Goal: Download file/media

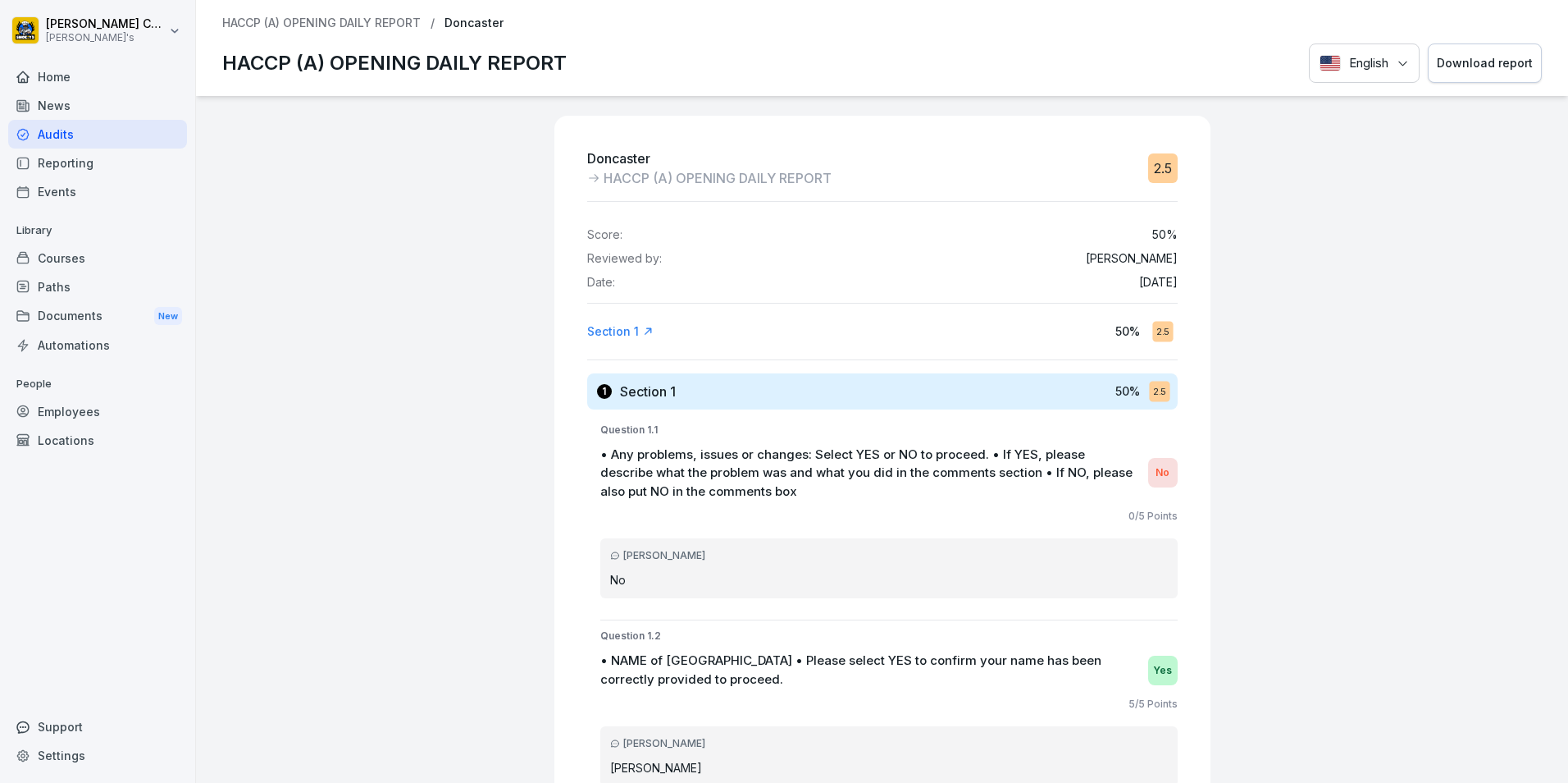
click at [1450, 299] on div "Doncaster HACCP (A) OPENING DAILY REPORT 2.5 Score: 50 % Reviewed by: [PERSON_N…" at bounding box center [882, 440] width 1372 height 687
click at [89, 133] on div "Audits" at bounding box center [97, 134] width 179 height 29
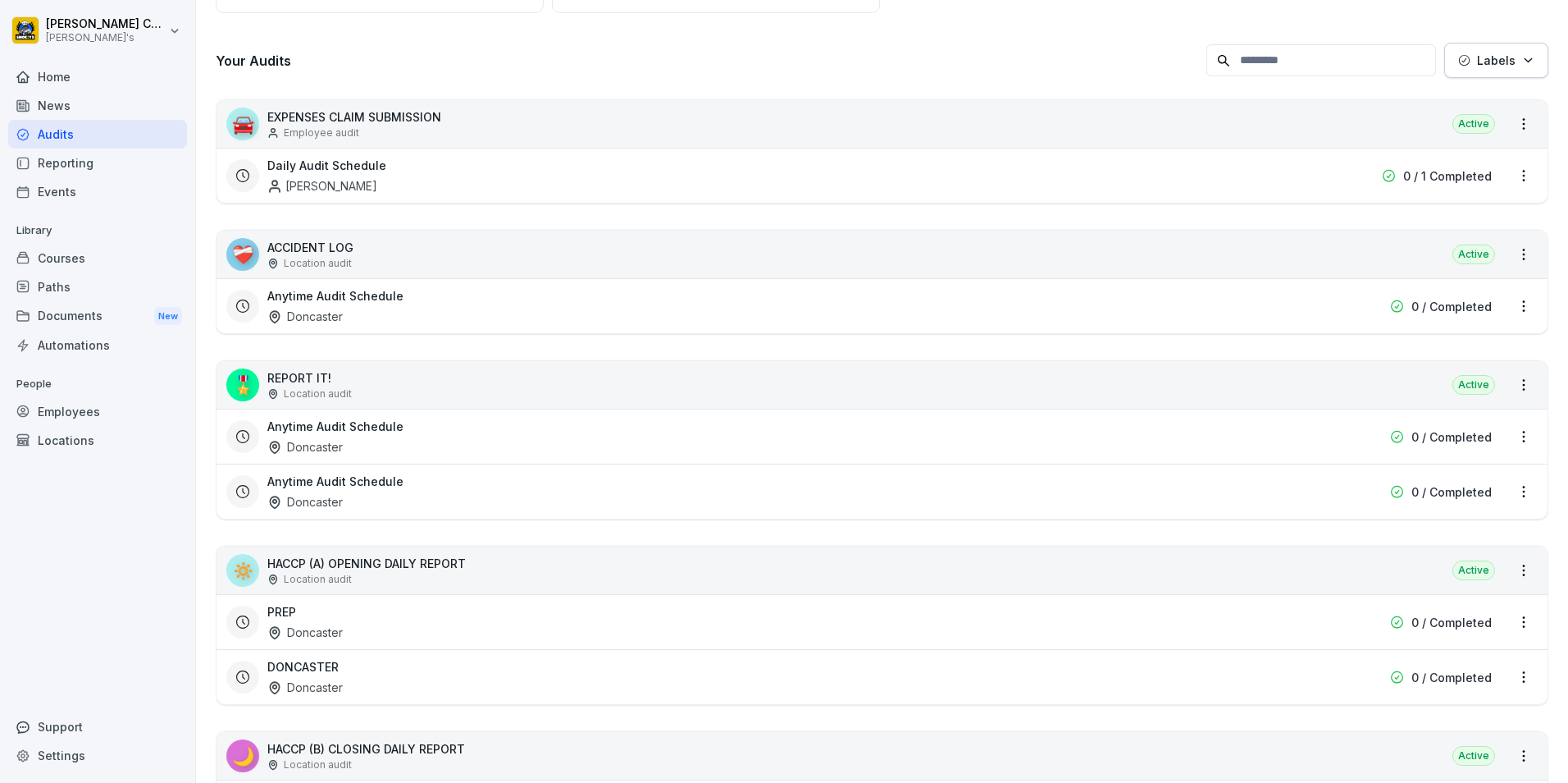
scroll to position [246, 0]
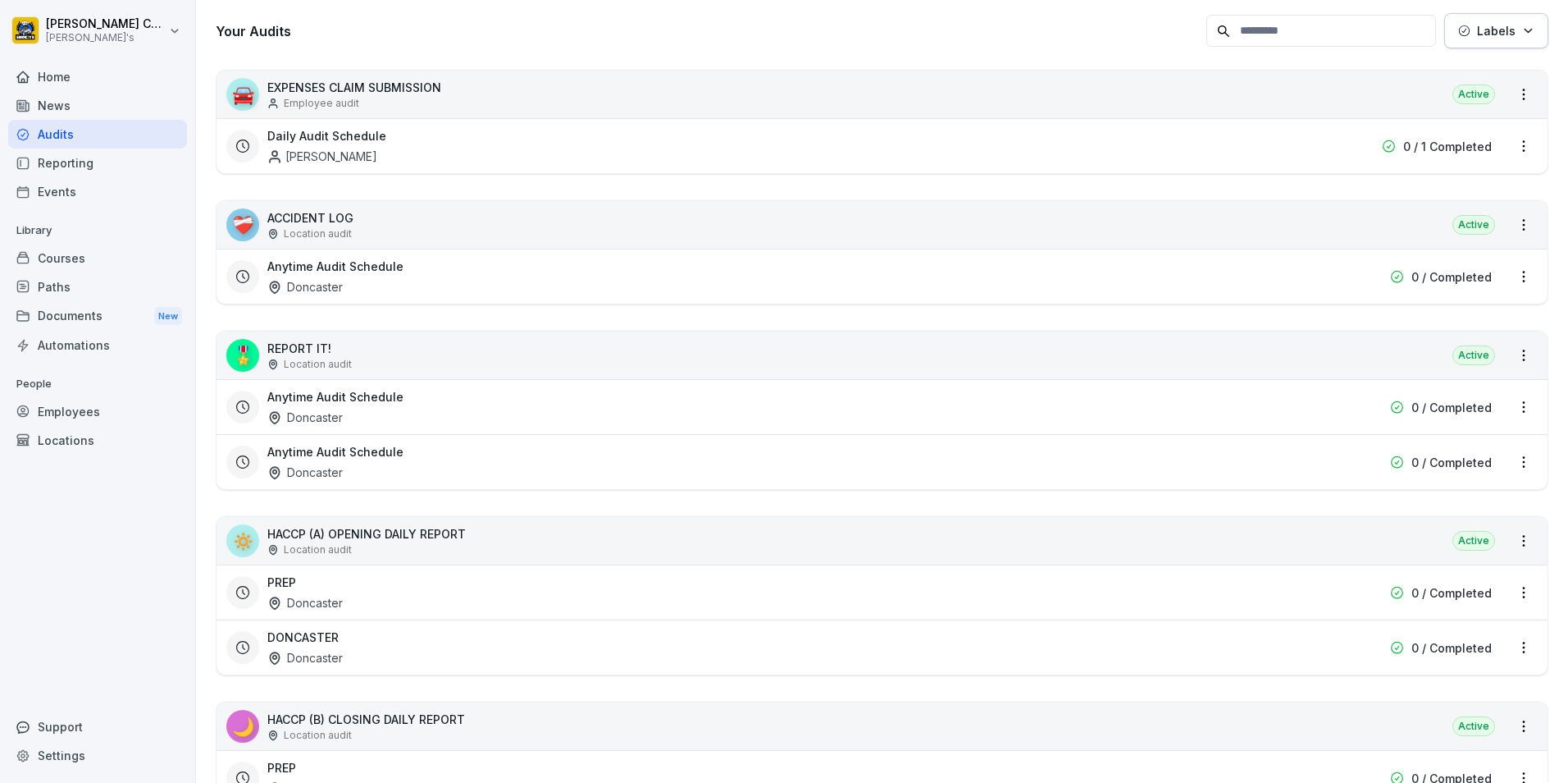
click at [527, 589] on div "PREP Doncaster" at bounding box center [778, 592] width 1020 height 38
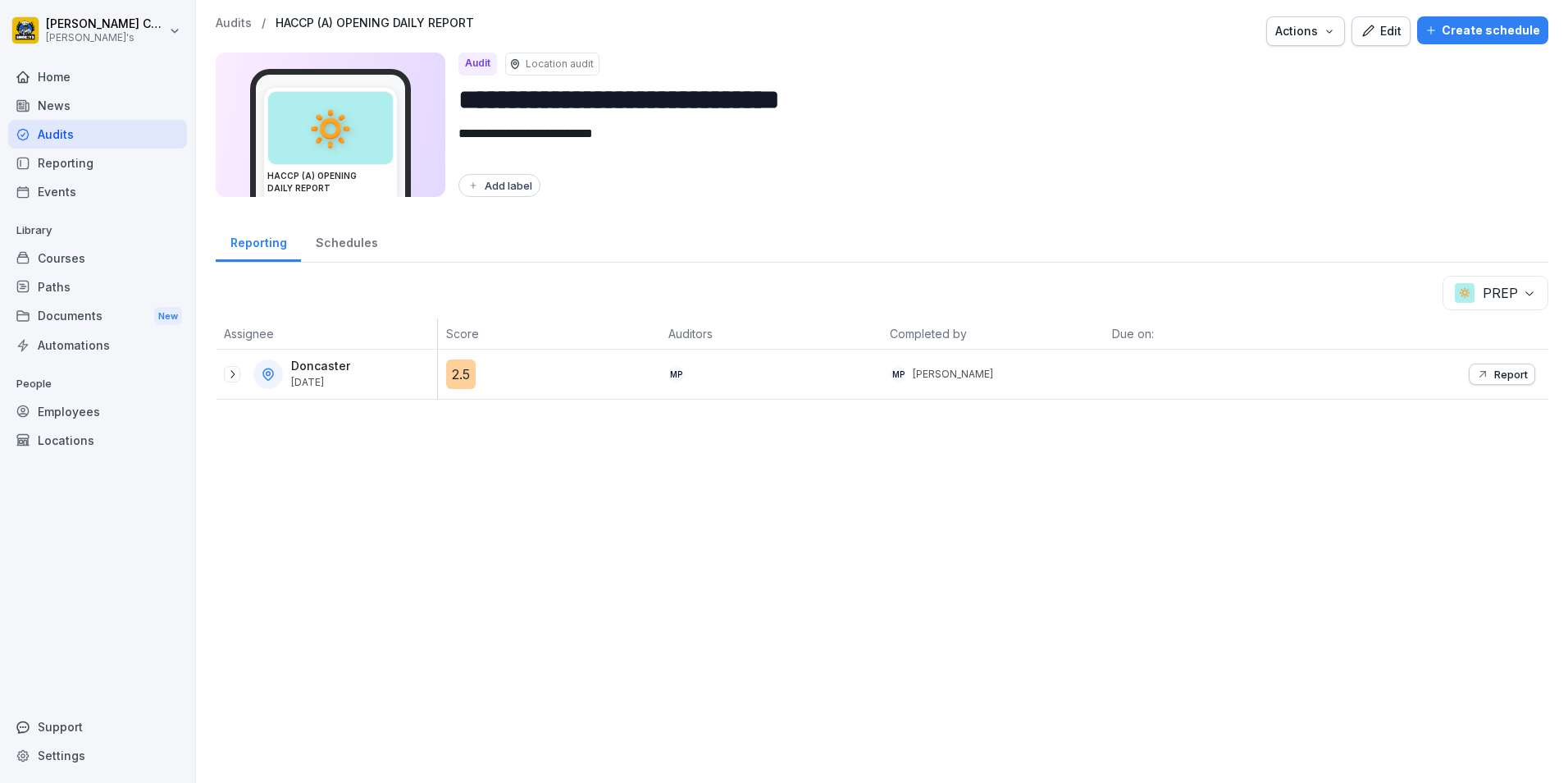
click at [223, 370] on div "Doncaster [DATE]" at bounding box center [325, 374] width 221 height 50
click at [236, 375] on icon at bounding box center [231, 373] width 13 height 13
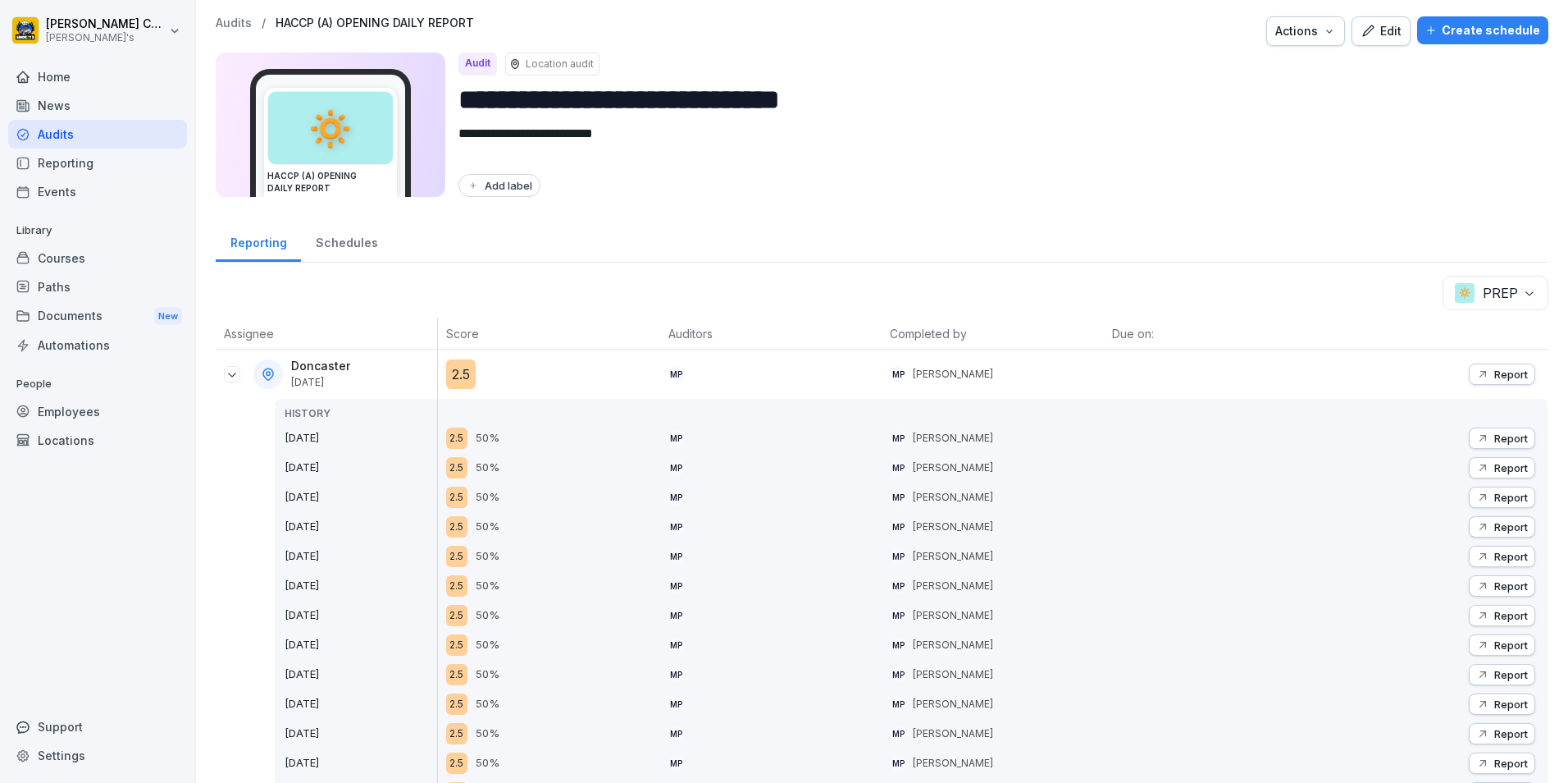
click at [1521, 443] on button "Report" at bounding box center [1502, 439] width 66 height 22
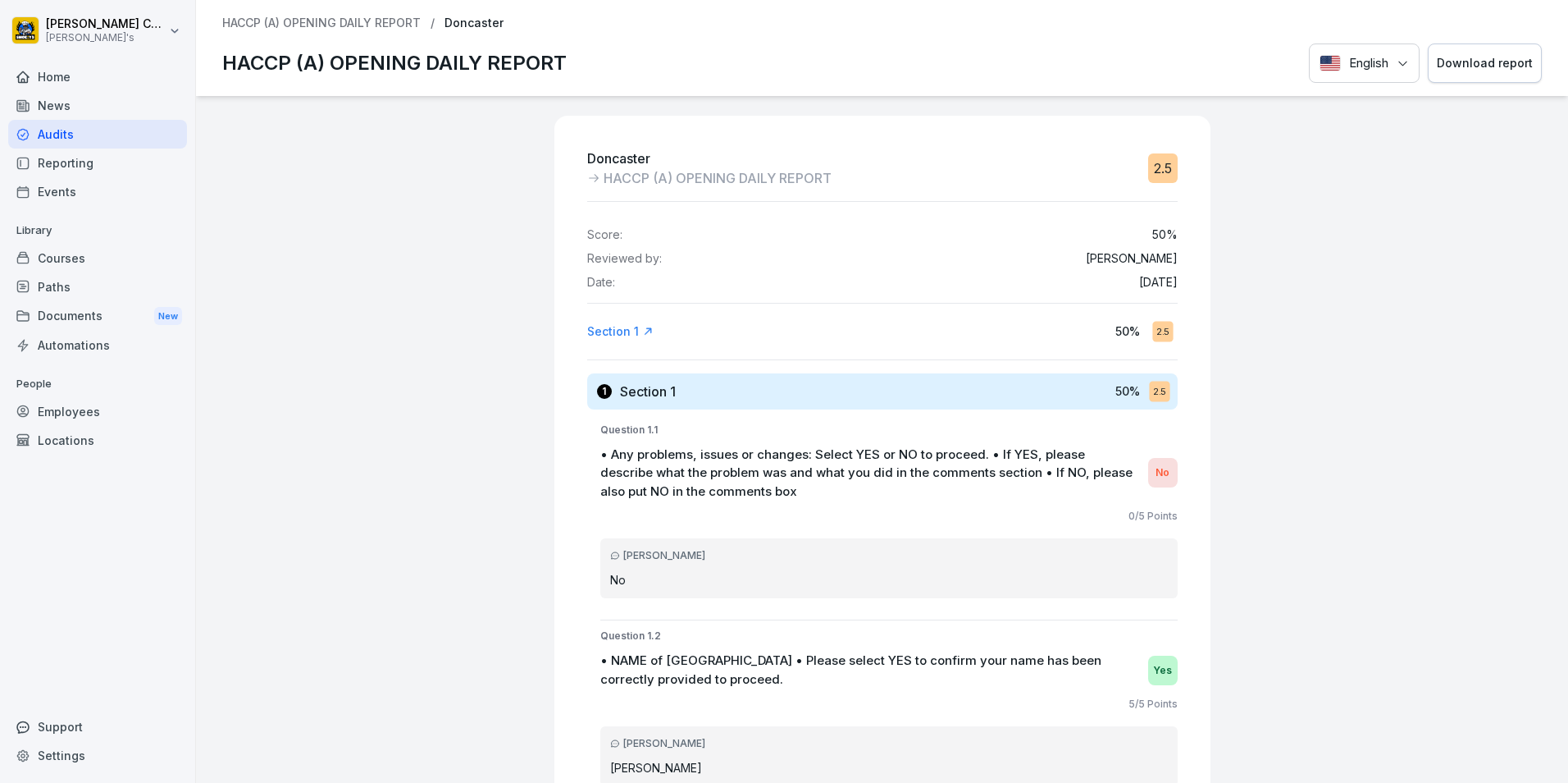
click at [1452, 60] on div "Download report" at bounding box center [1485, 64] width 96 height 18
click at [141, 126] on div "Audits" at bounding box center [97, 134] width 179 height 29
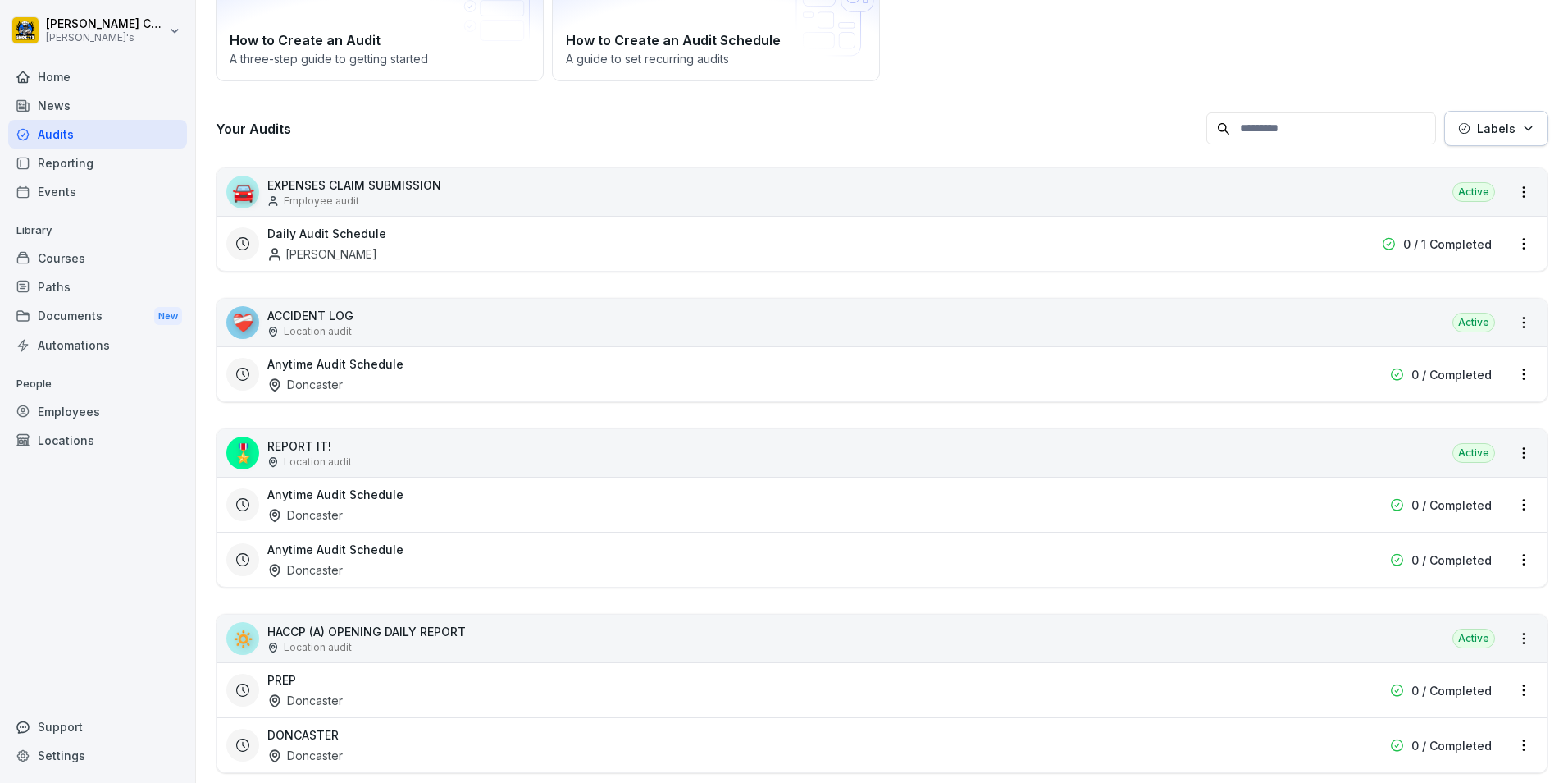
scroll to position [164, 0]
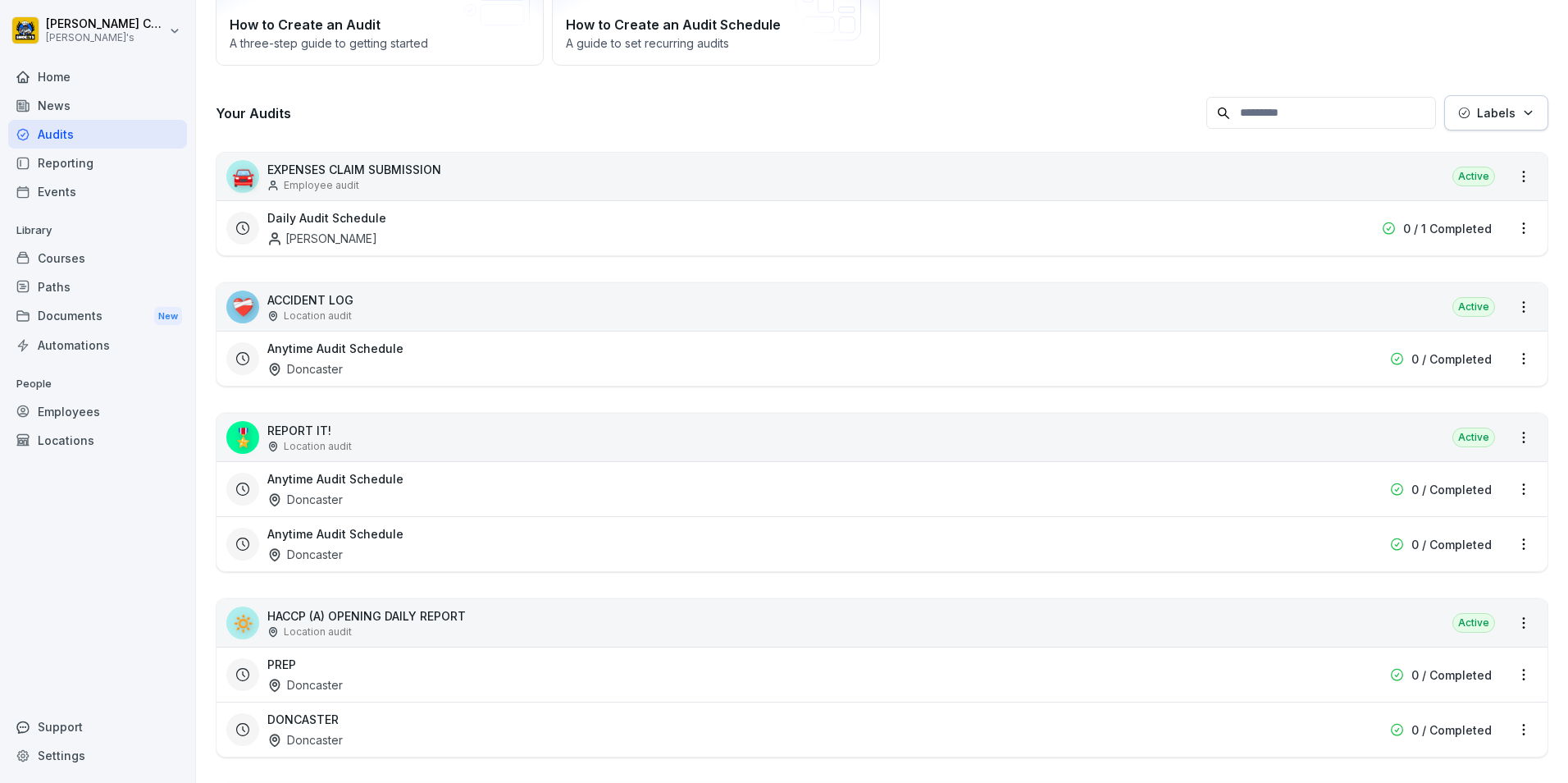
click at [696, 686] on div "PREP Doncaster" at bounding box center [778, 675] width 1020 height 38
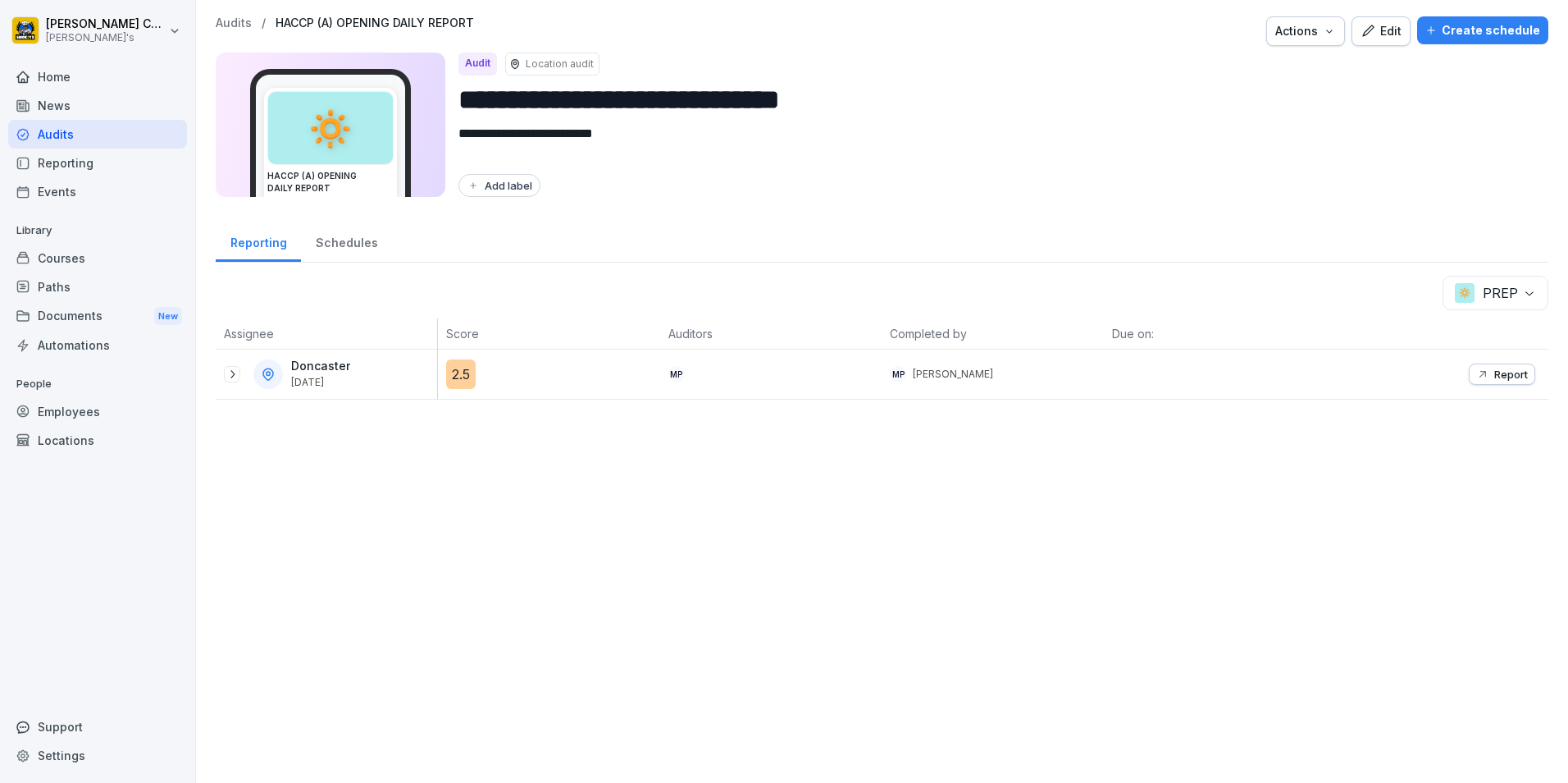
click at [1496, 371] on p "Report" at bounding box center [1511, 373] width 34 height 13
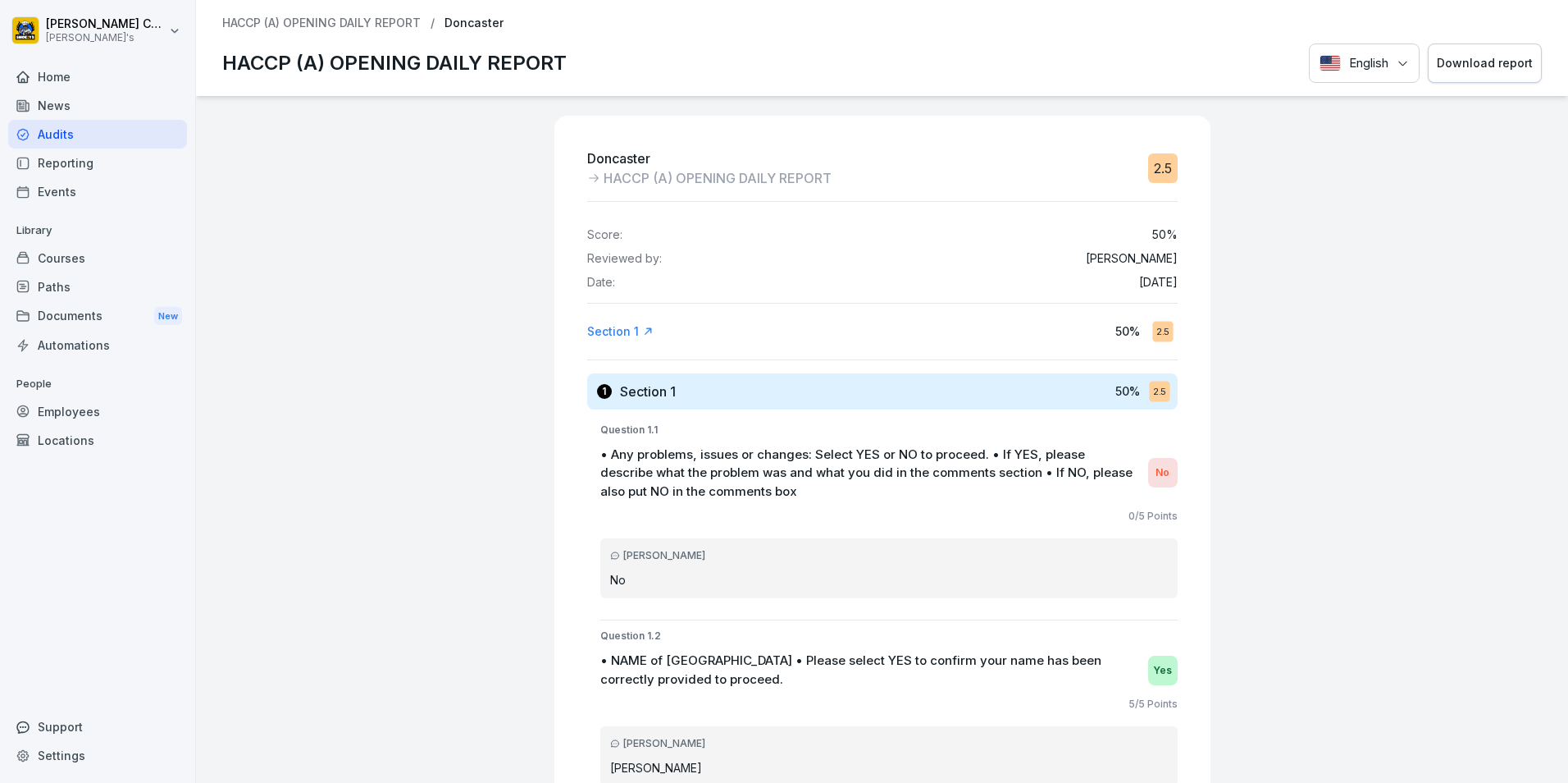
click at [1443, 65] on div "Download report" at bounding box center [1485, 64] width 96 height 18
click at [95, 130] on div "Audits" at bounding box center [97, 134] width 179 height 29
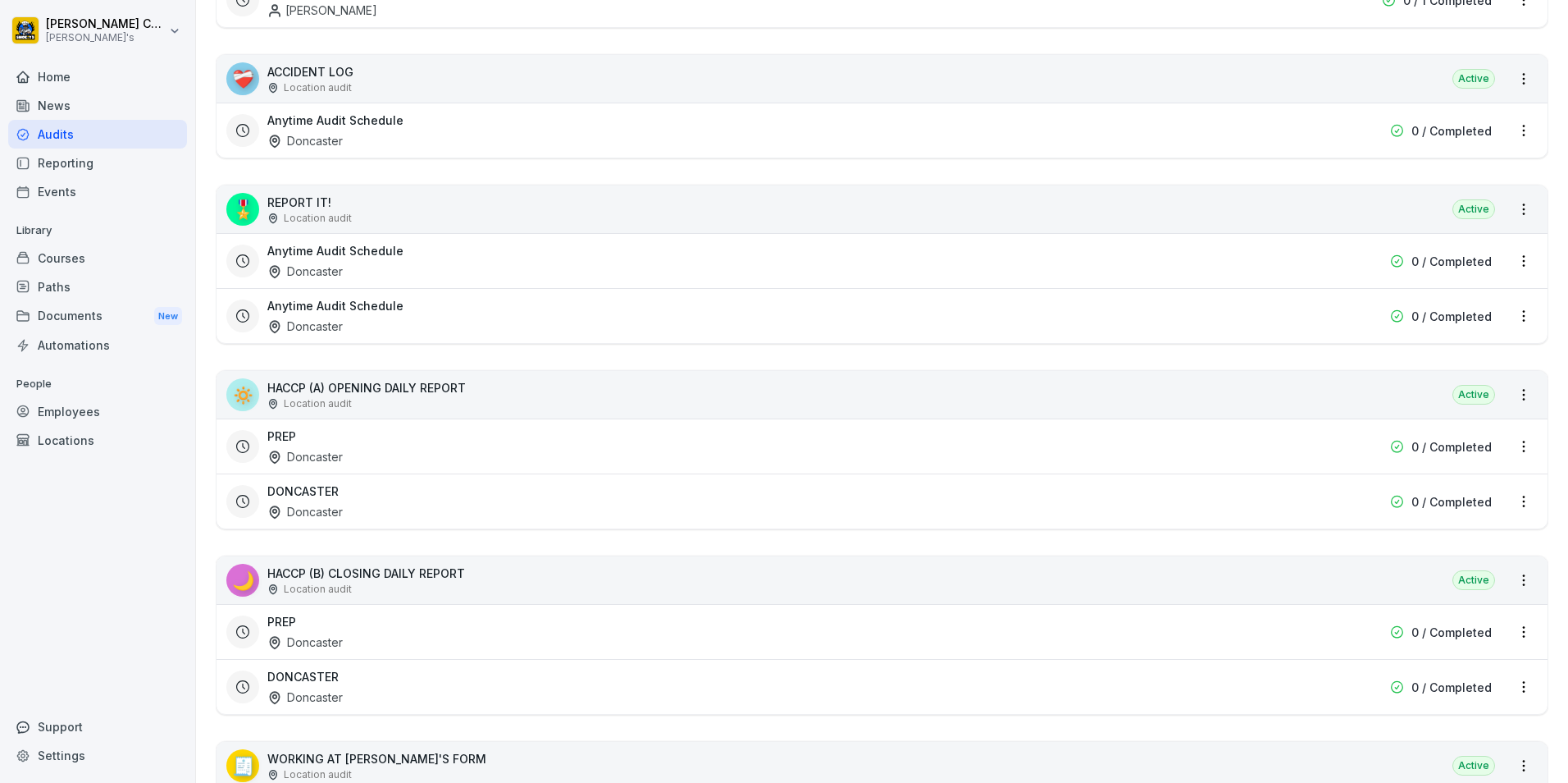
scroll to position [492, 0]
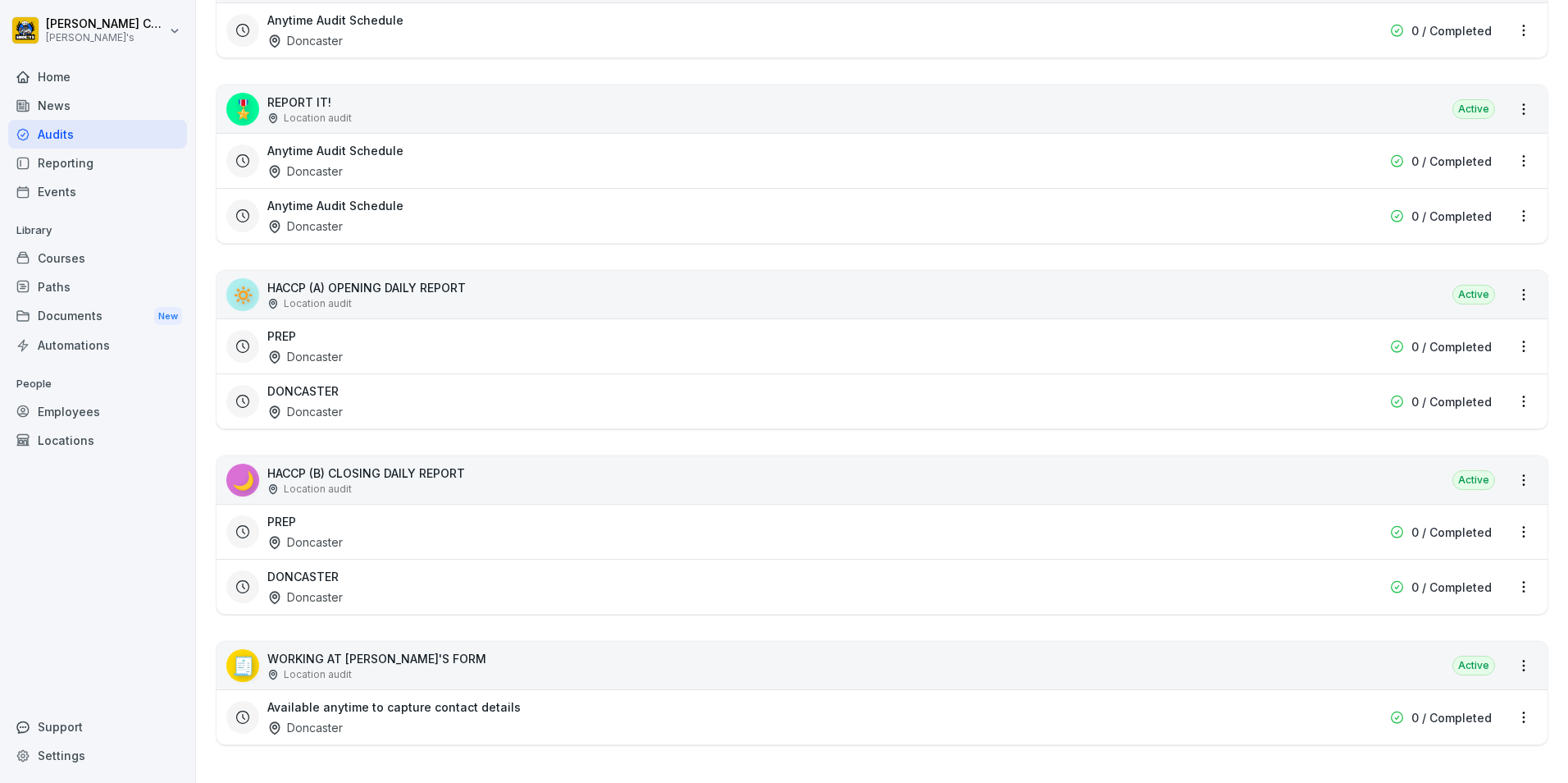
click at [629, 522] on div "PREP Doncaster" at bounding box center [778, 532] width 1020 height 38
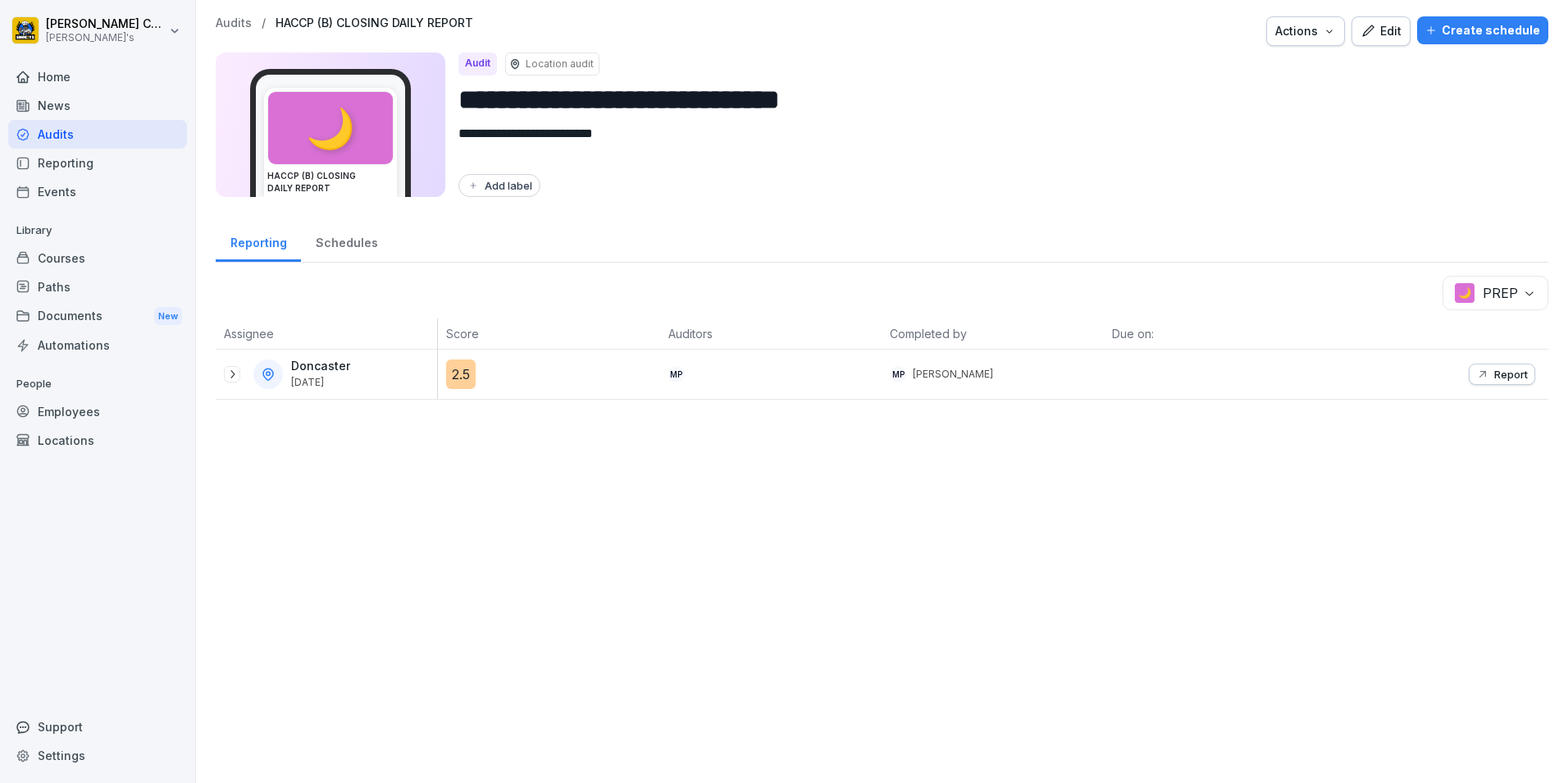
click at [230, 372] on icon at bounding box center [231, 373] width 13 height 13
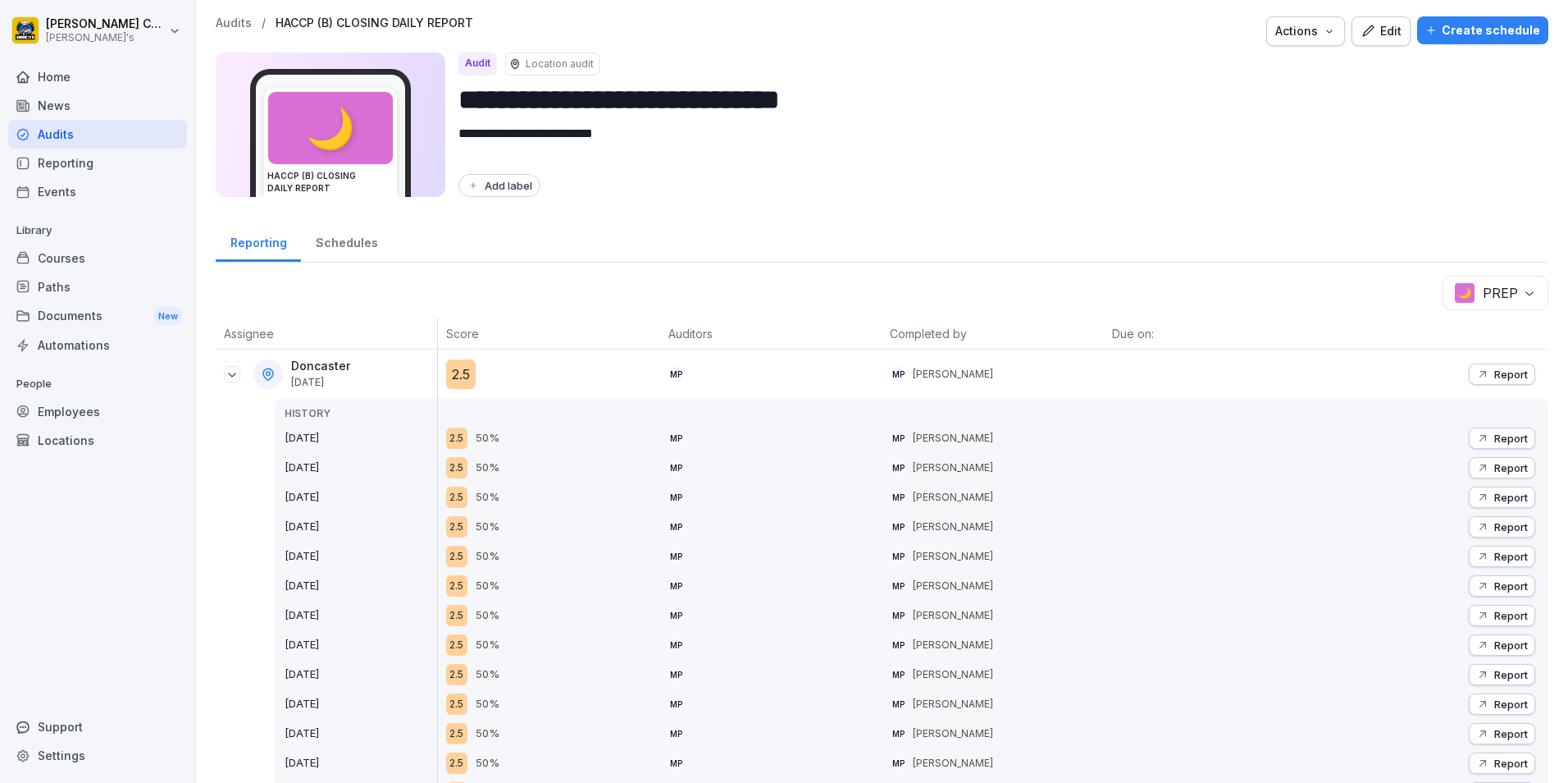
click at [1478, 434] on div "Report" at bounding box center [1502, 438] width 52 height 13
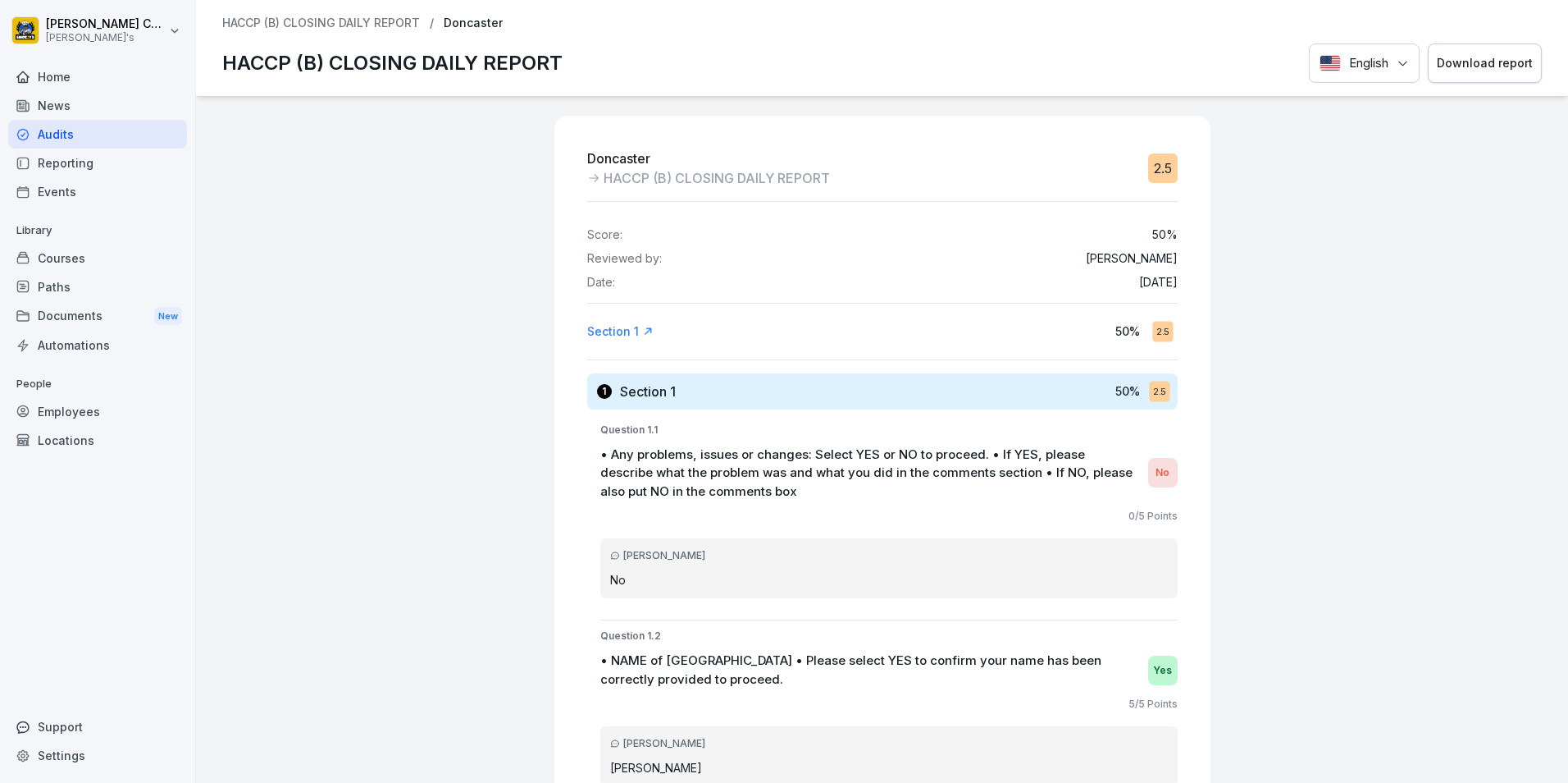
click at [1438, 54] on button "Download report" at bounding box center [1485, 64] width 114 height 41
click at [138, 131] on div "Audits" at bounding box center [97, 134] width 179 height 29
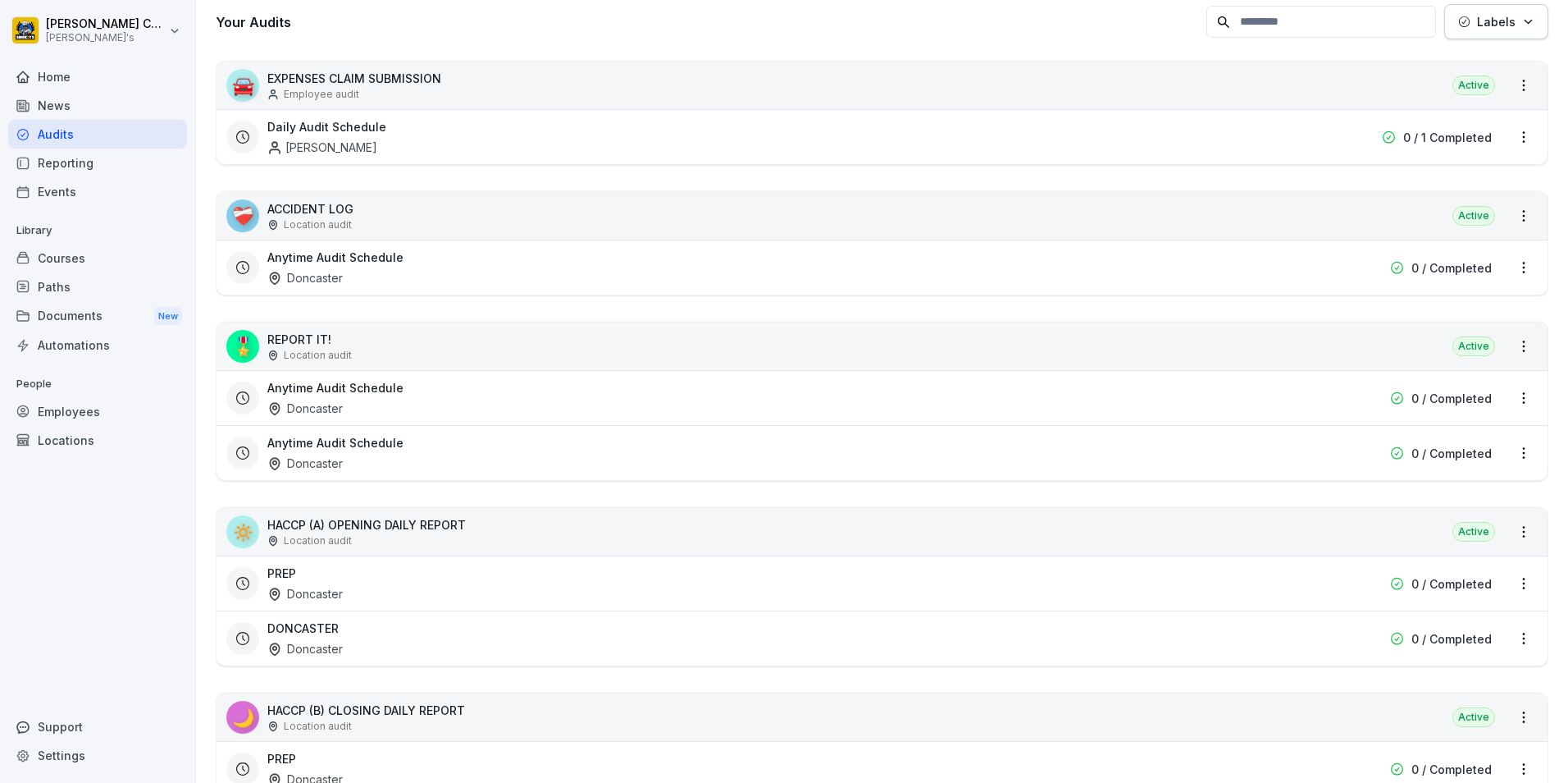
scroll to position [328, 0]
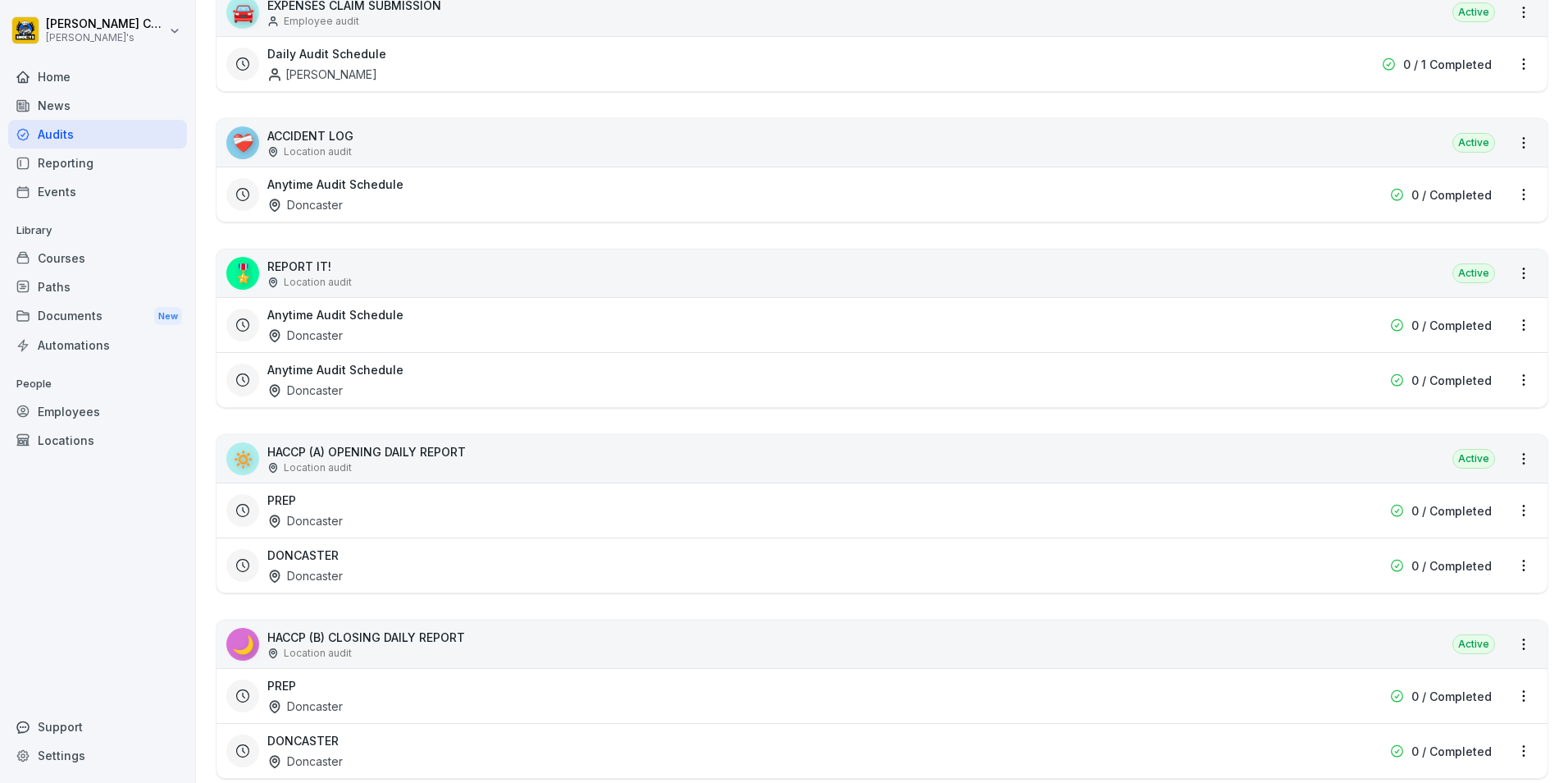
click at [306, 698] on div "Doncaster" at bounding box center [305, 706] width 75 height 17
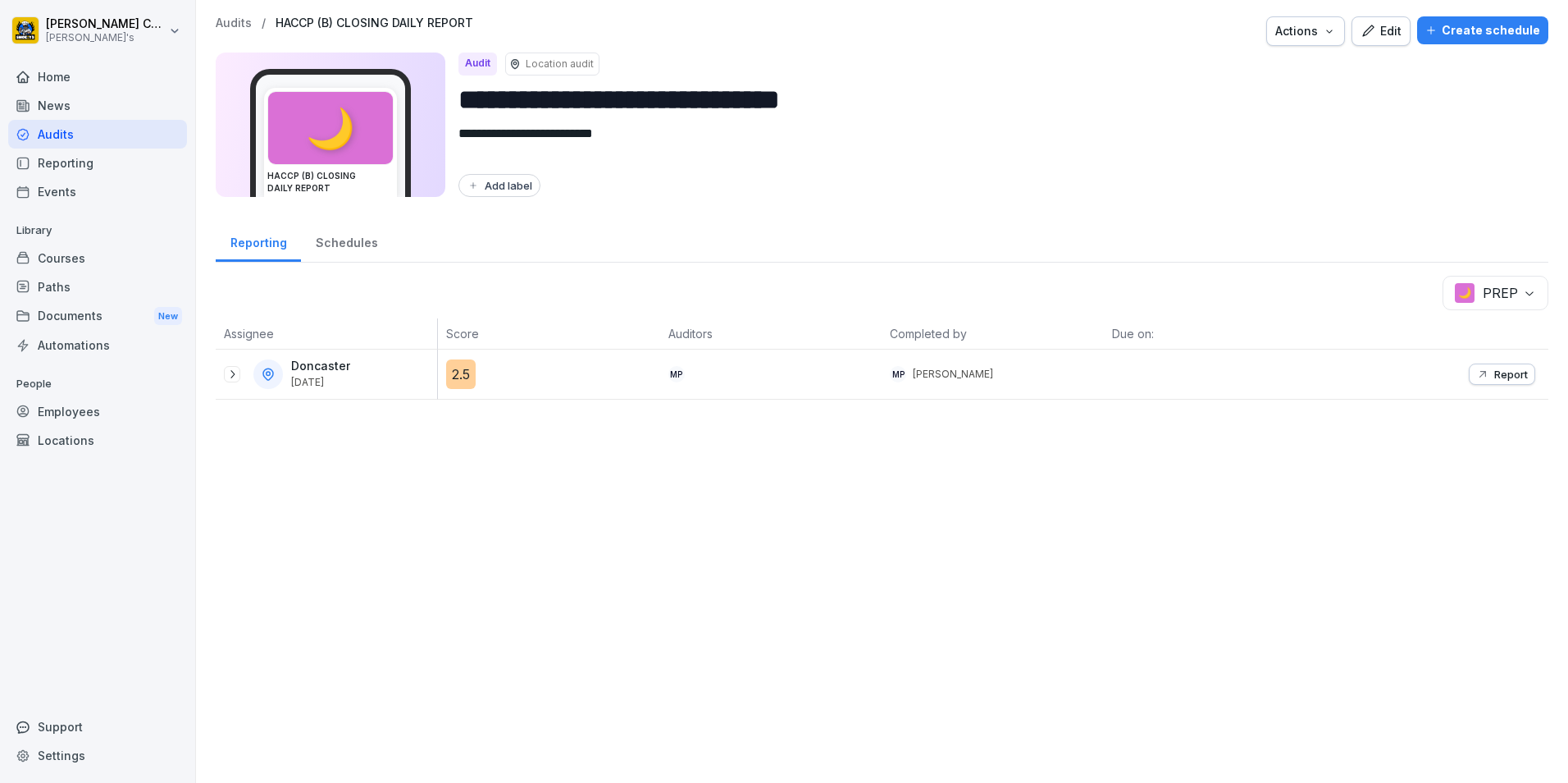
click at [1476, 369] on icon "button" at bounding box center [1482, 373] width 13 height 13
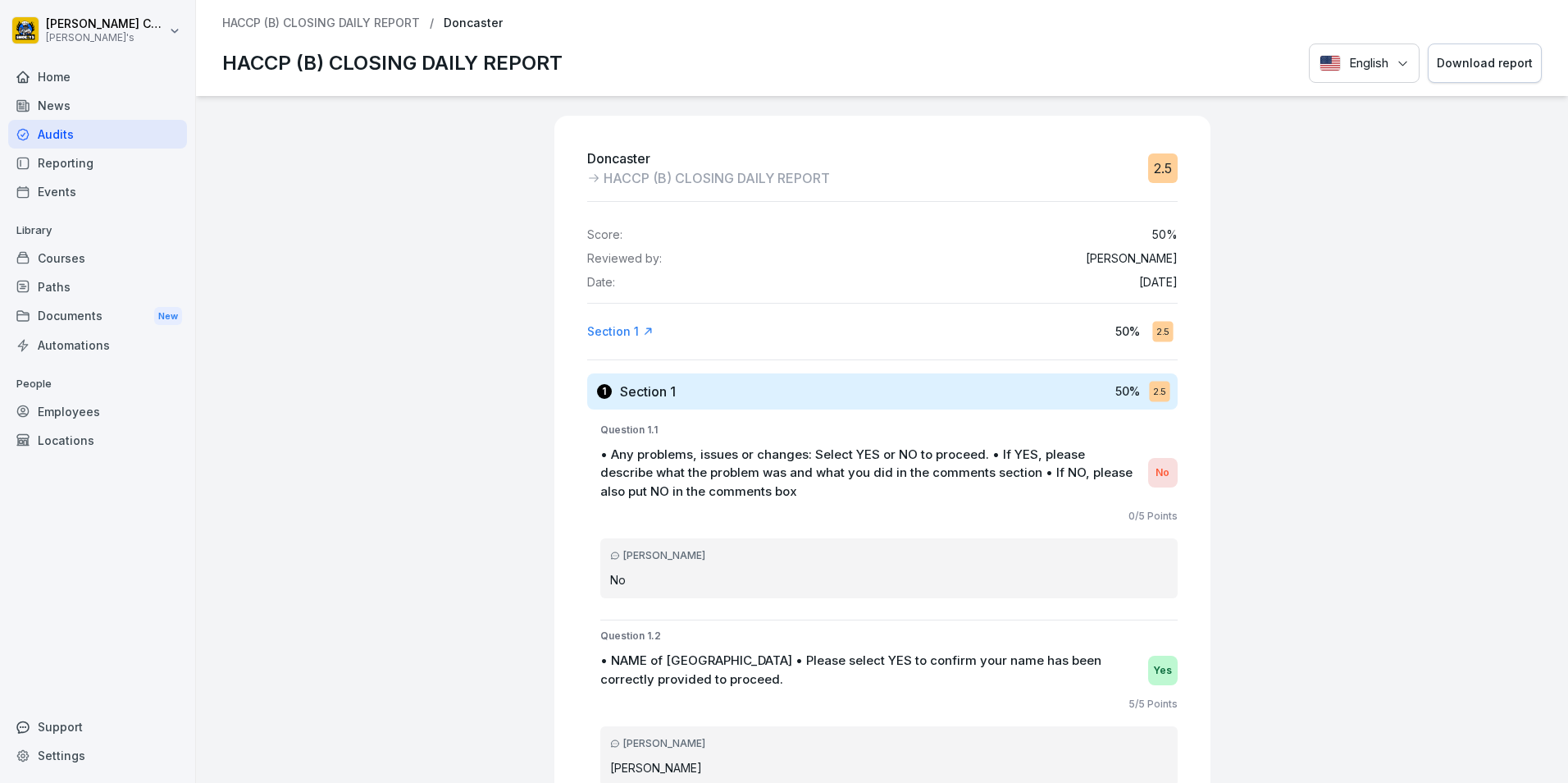
click at [1462, 73] on button "Download report" at bounding box center [1485, 64] width 114 height 41
click at [79, 126] on div "Audits" at bounding box center [97, 134] width 179 height 29
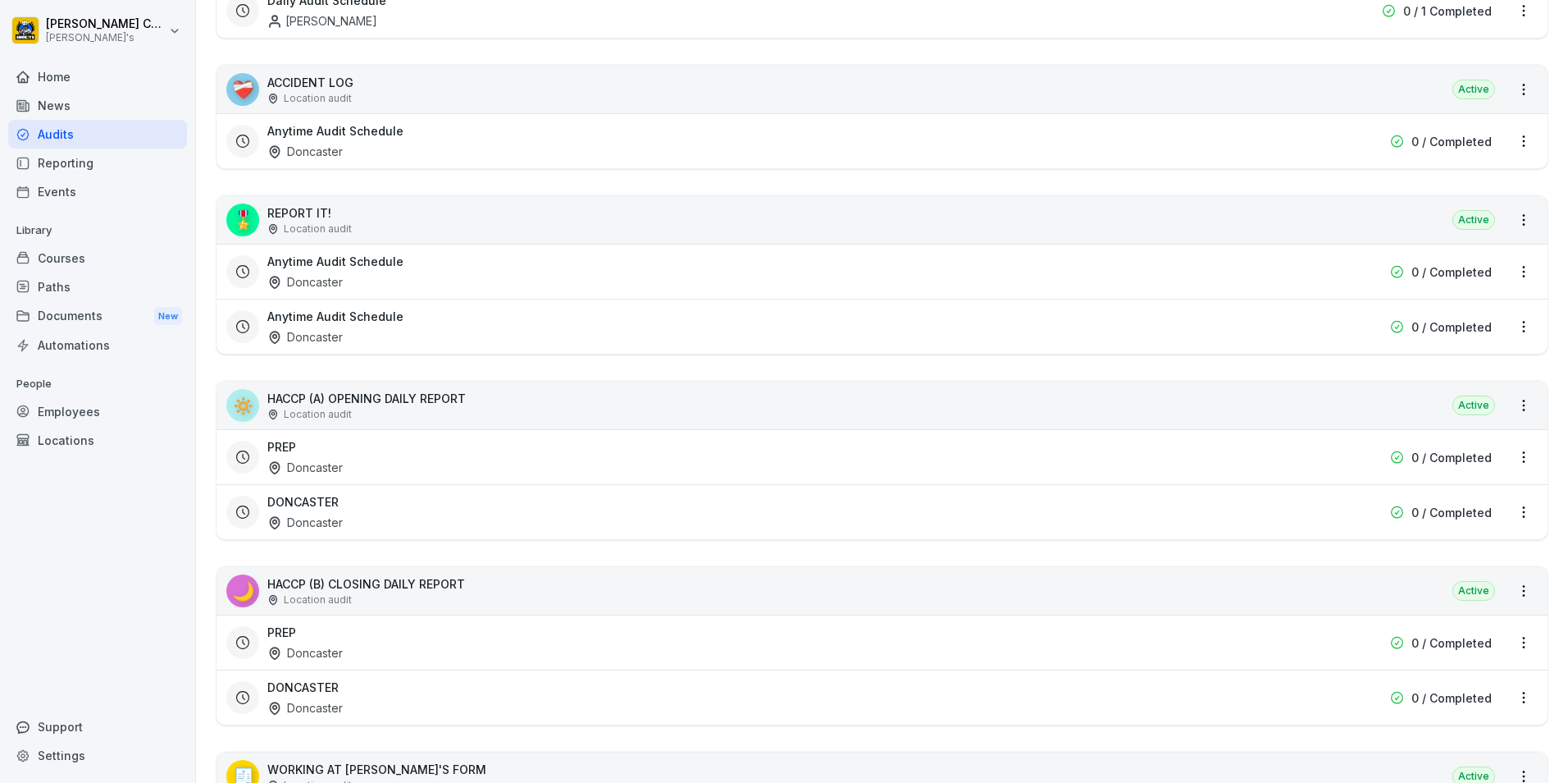
scroll to position [410, 0]
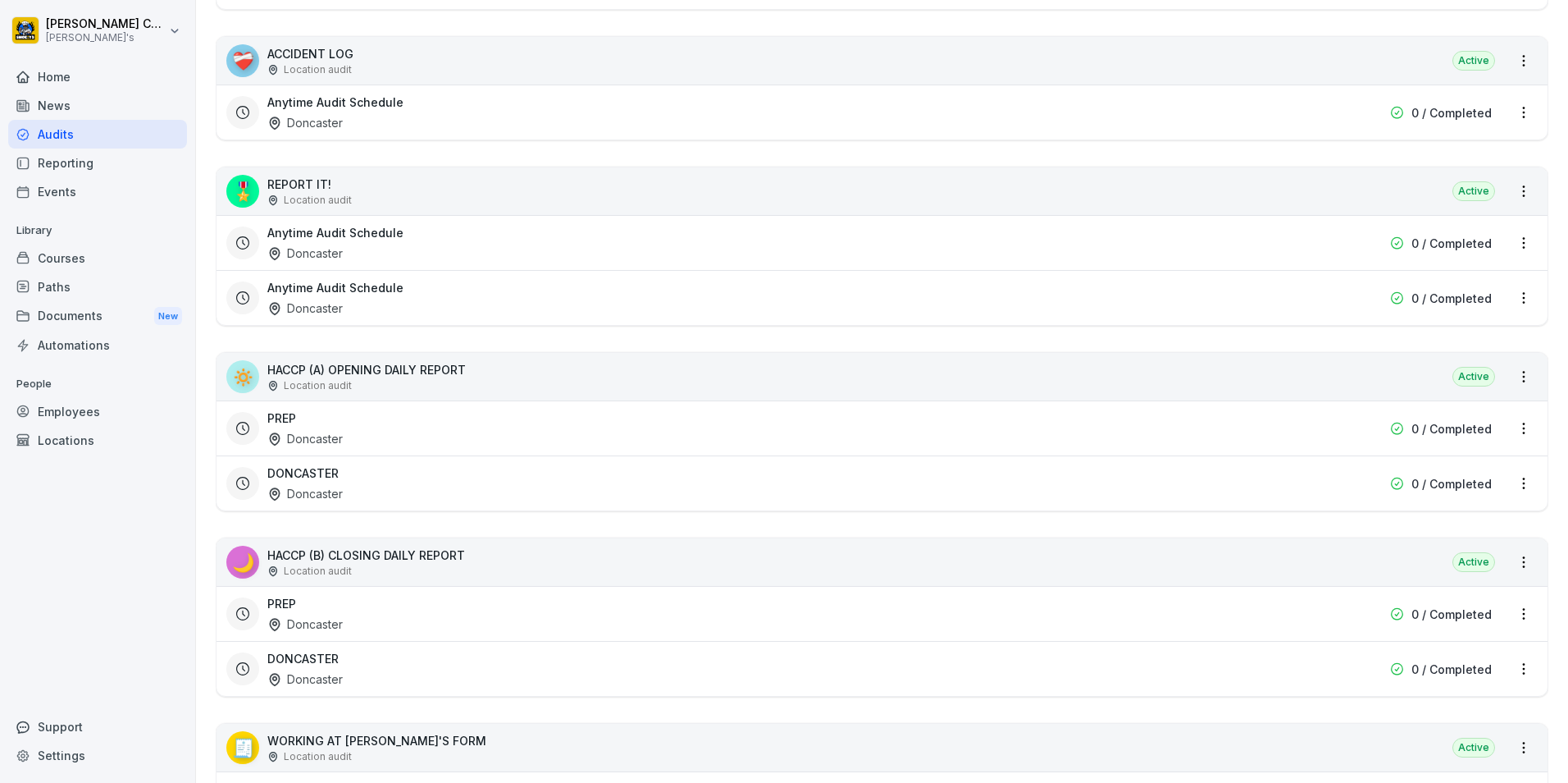
click at [307, 482] on div "DONCASTER Doncaster" at bounding box center [778, 483] width 1020 height 38
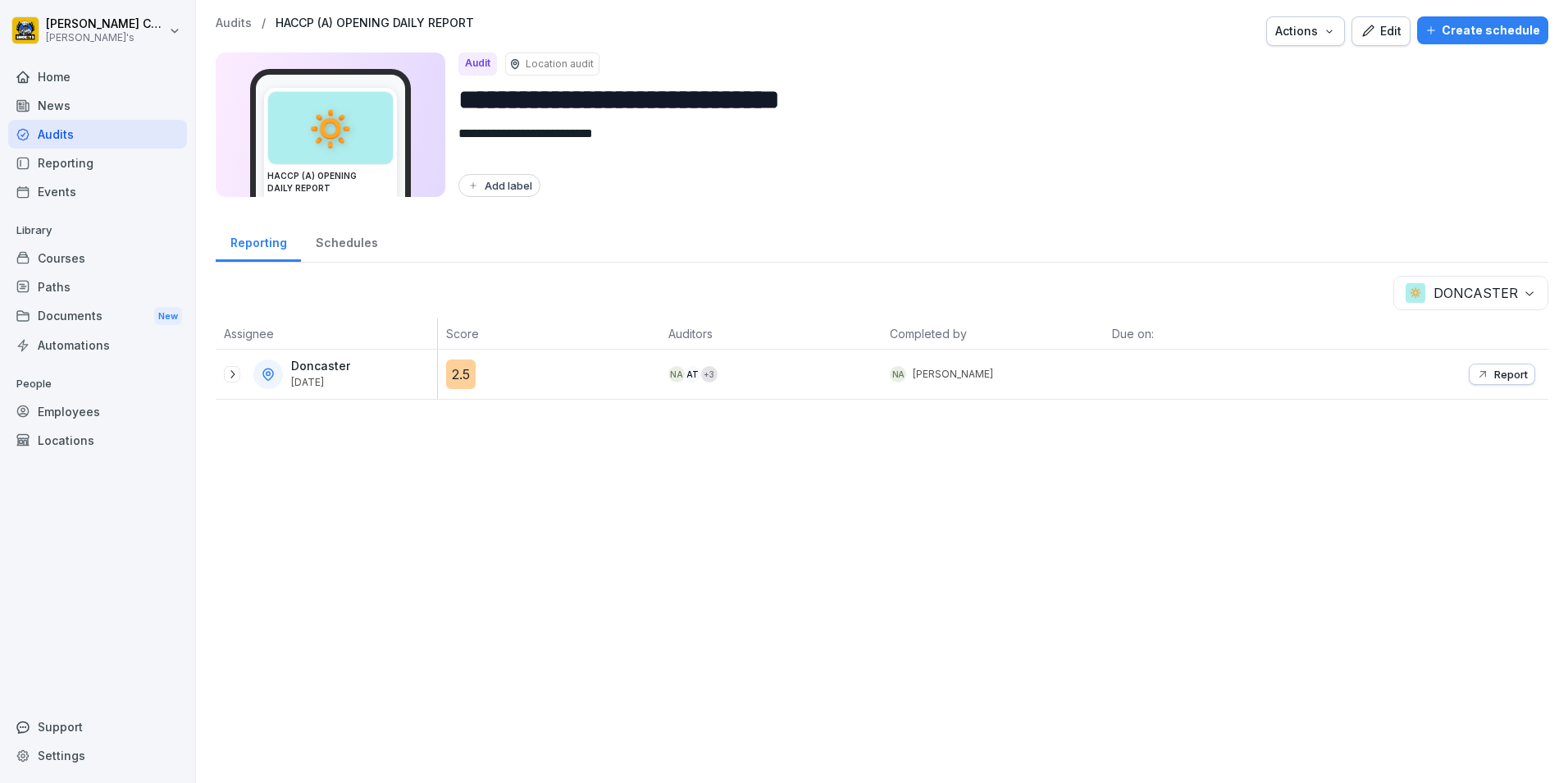
click at [236, 377] on icon at bounding box center [231, 373] width 13 height 13
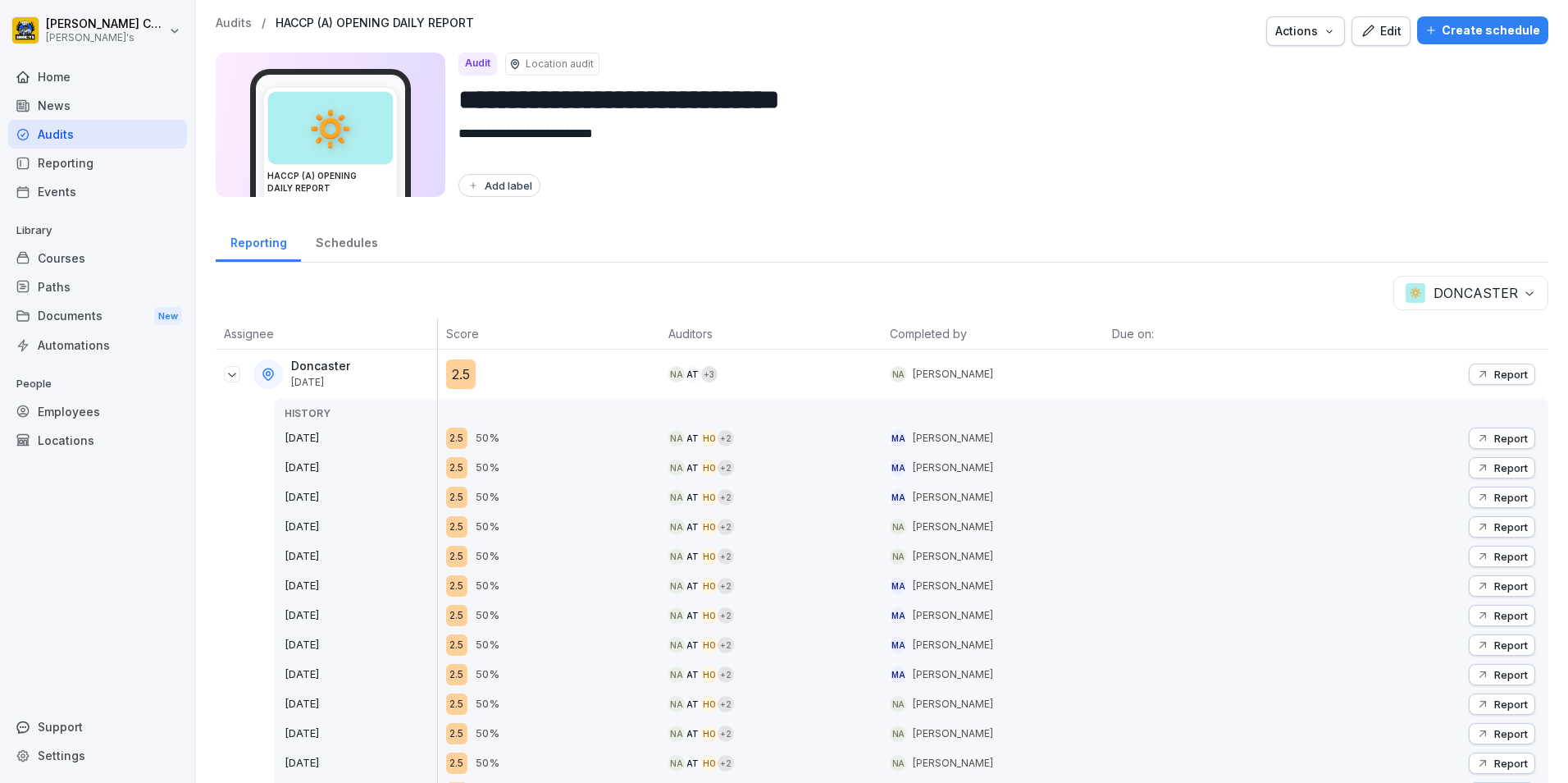
click at [1476, 435] on icon "button" at bounding box center [1482, 438] width 13 height 13
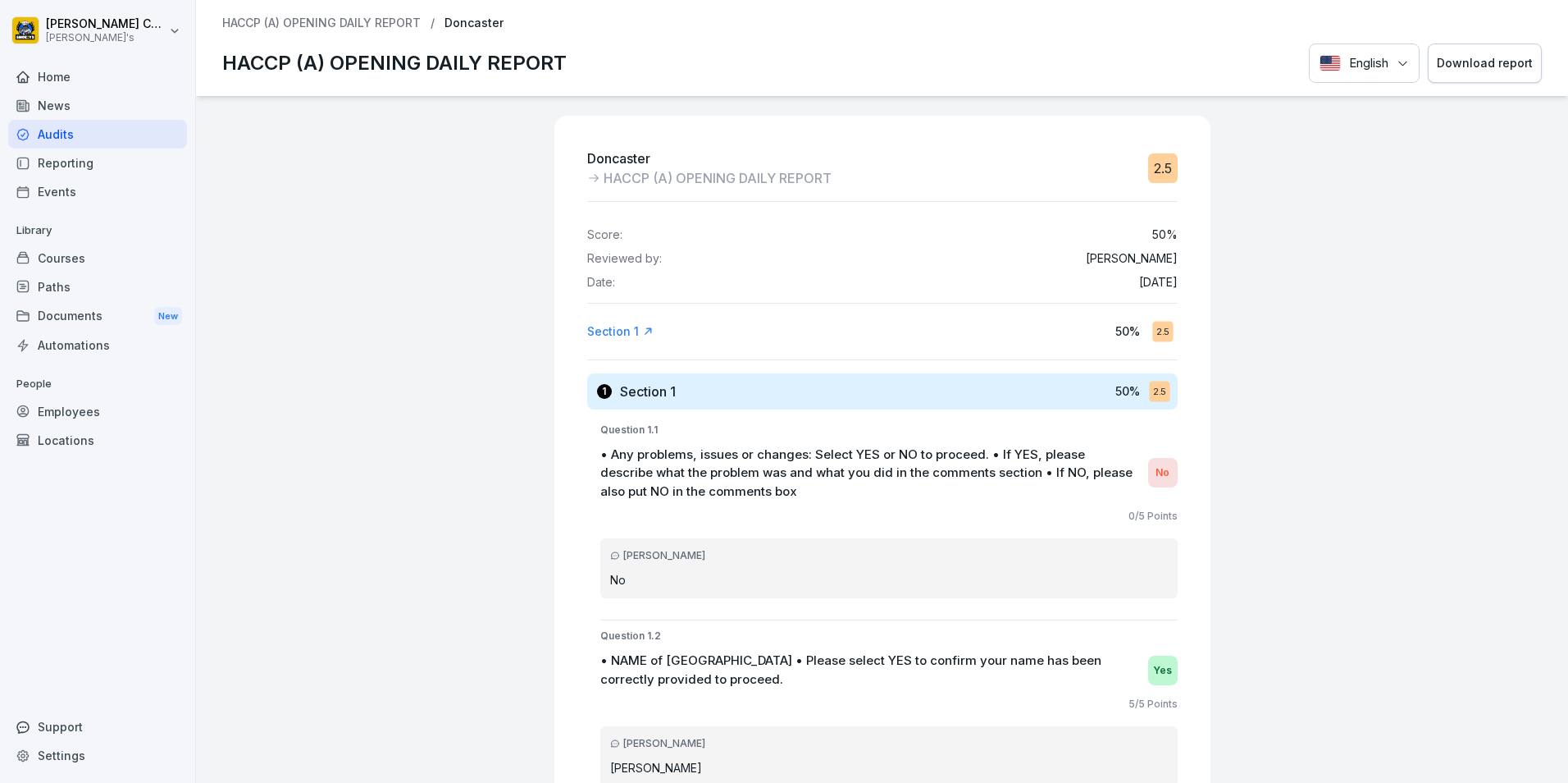
click at [1465, 86] on div "HACCP (A) OPENING DAILY REPORT / Doncaster HACCP (A) OPENING DAILY REPORT Engli…" at bounding box center [882, 48] width 1372 height 96
click at [1449, 65] on div "Download report" at bounding box center [1485, 64] width 96 height 18
click at [47, 139] on div "Audits" at bounding box center [97, 134] width 179 height 29
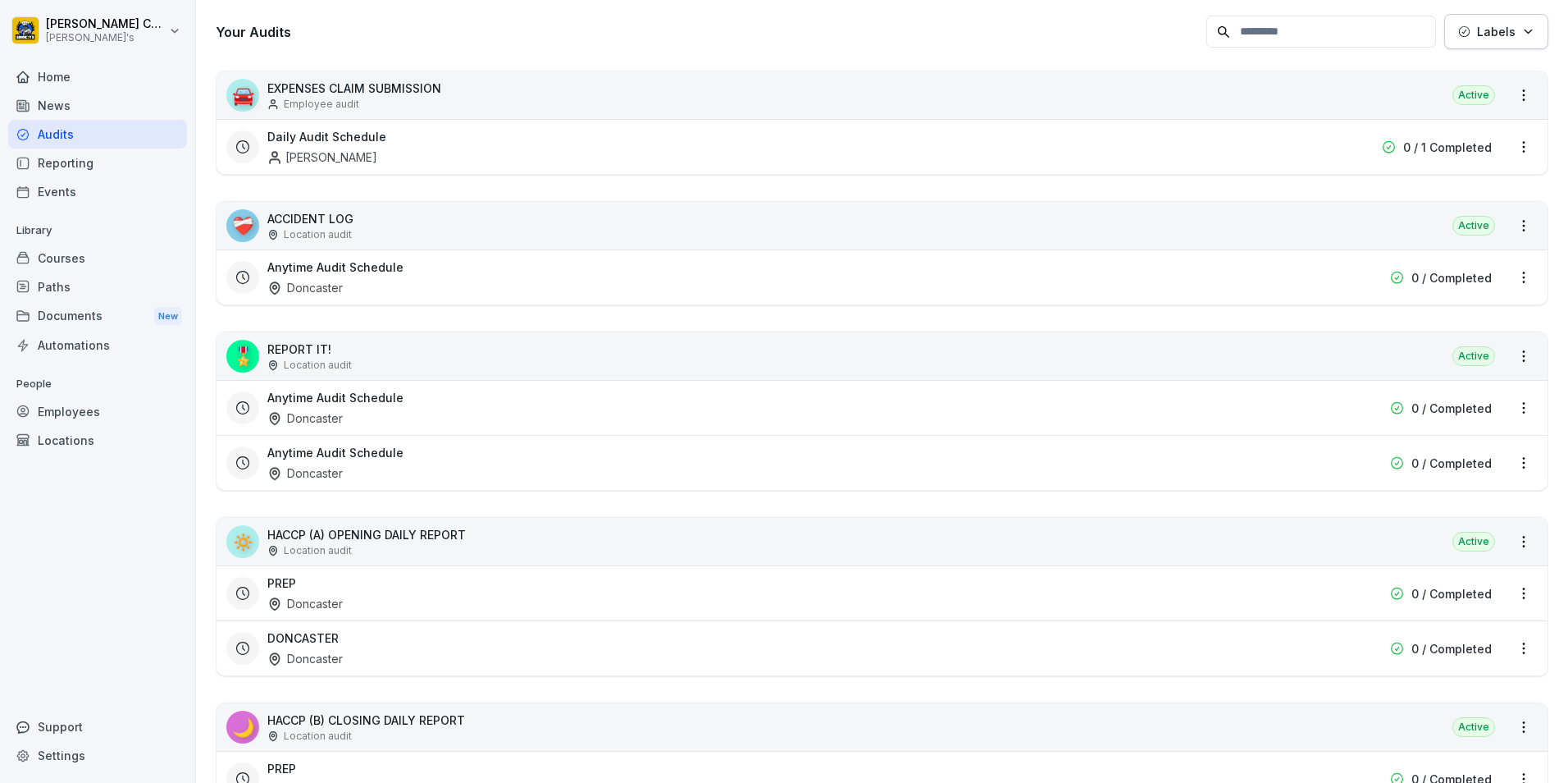
scroll to position [246, 0]
click at [497, 640] on div "DONCASTER Doncaster" at bounding box center [778, 647] width 1020 height 38
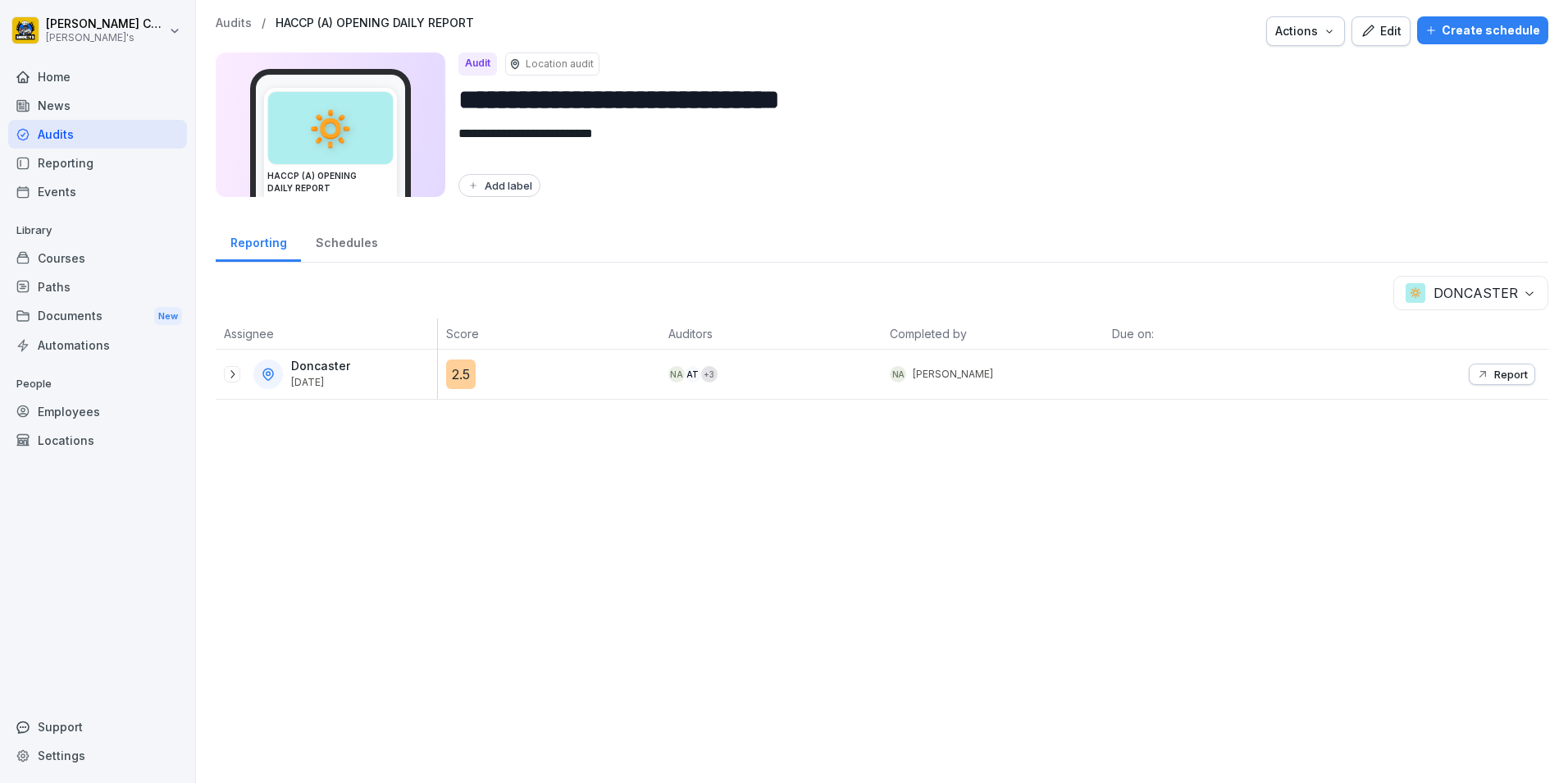
click at [1495, 376] on p "Report" at bounding box center [1511, 373] width 34 height 13
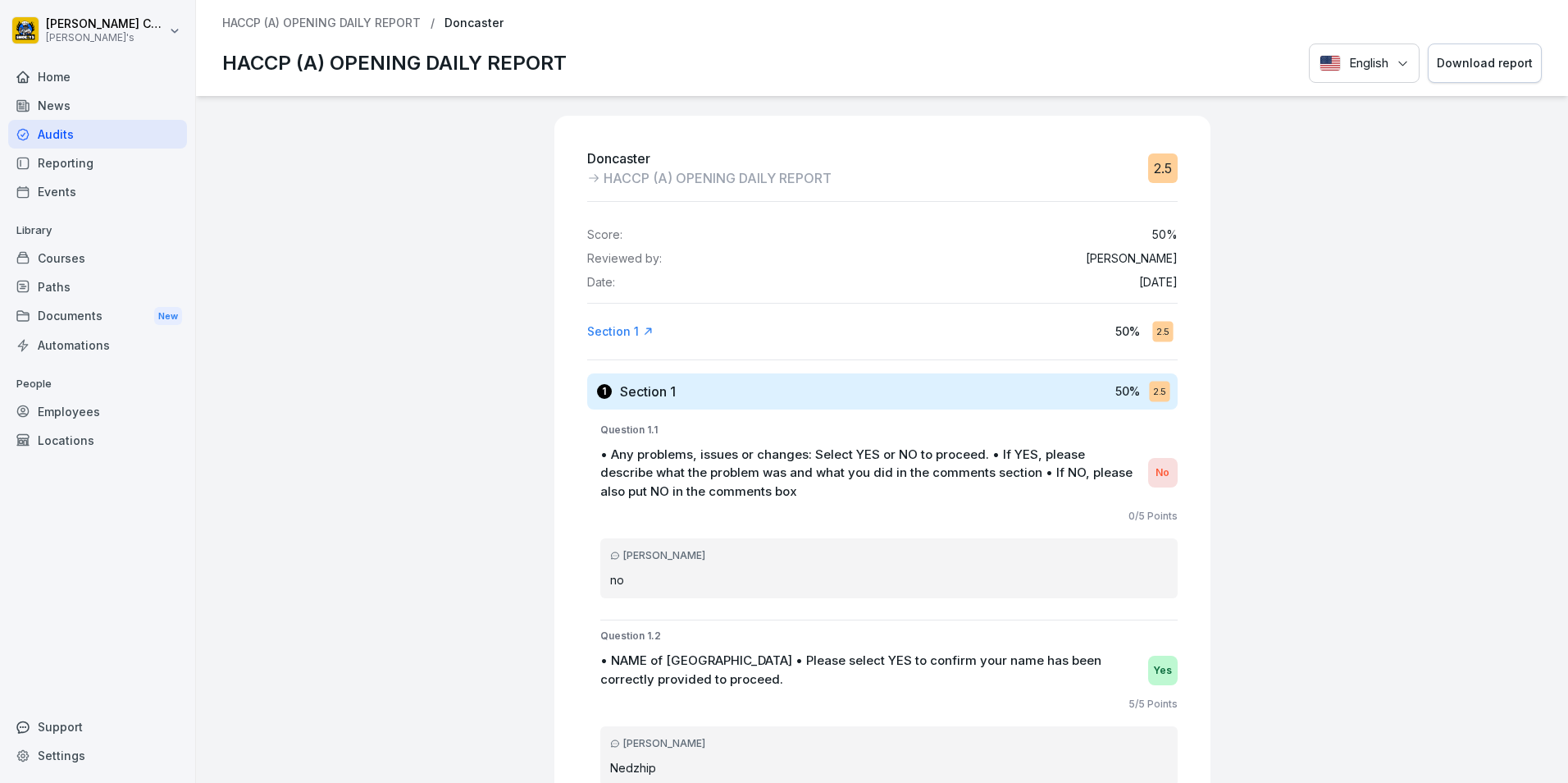
click at [1448, 53] on button "Download report" at bounding box center [1485, 64] width 114 height 41
click at [146, 127] on div "Audits" at bounding box center [97, 134] width 179 height 29
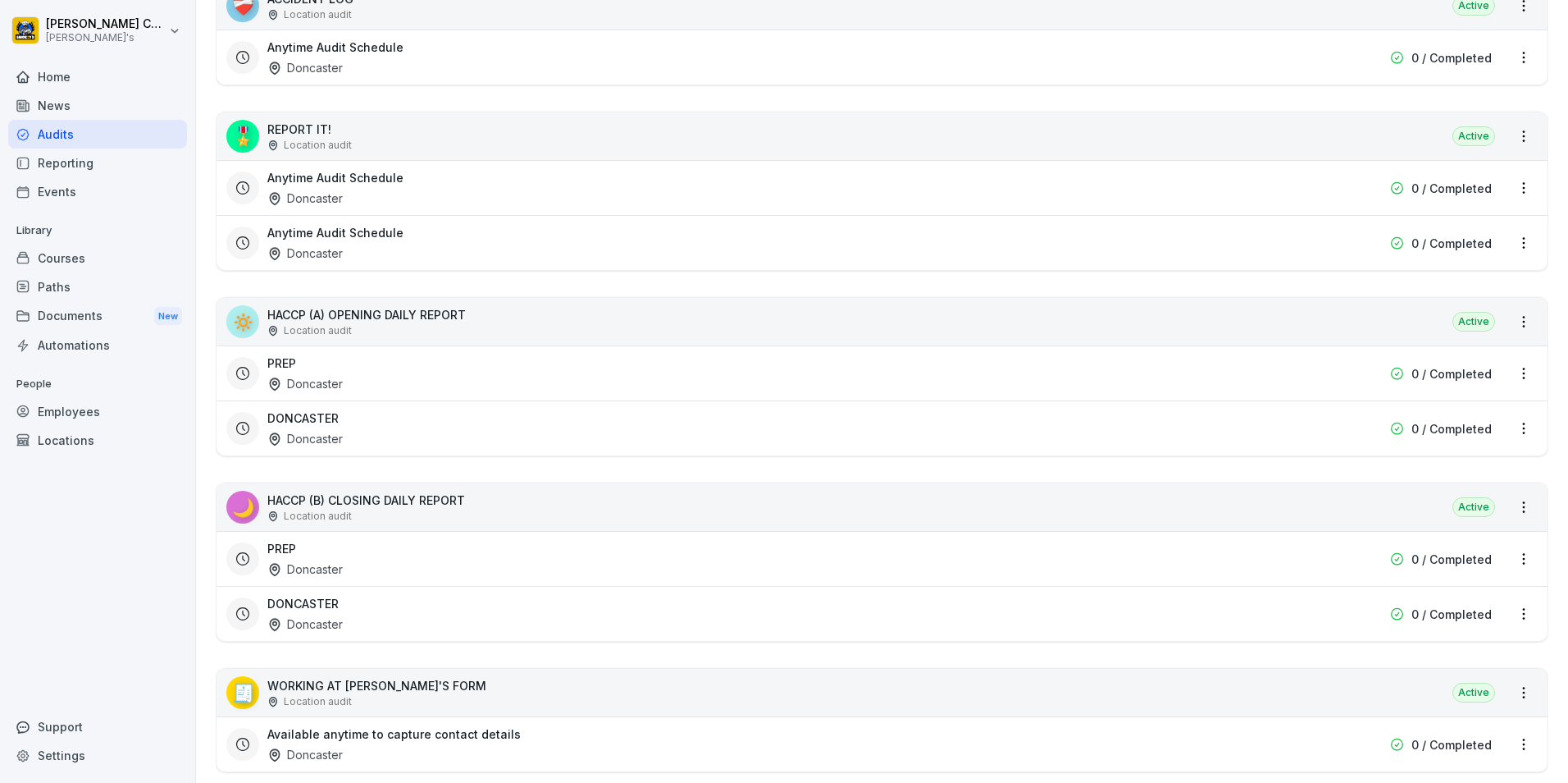
scroll to position [492, 0]
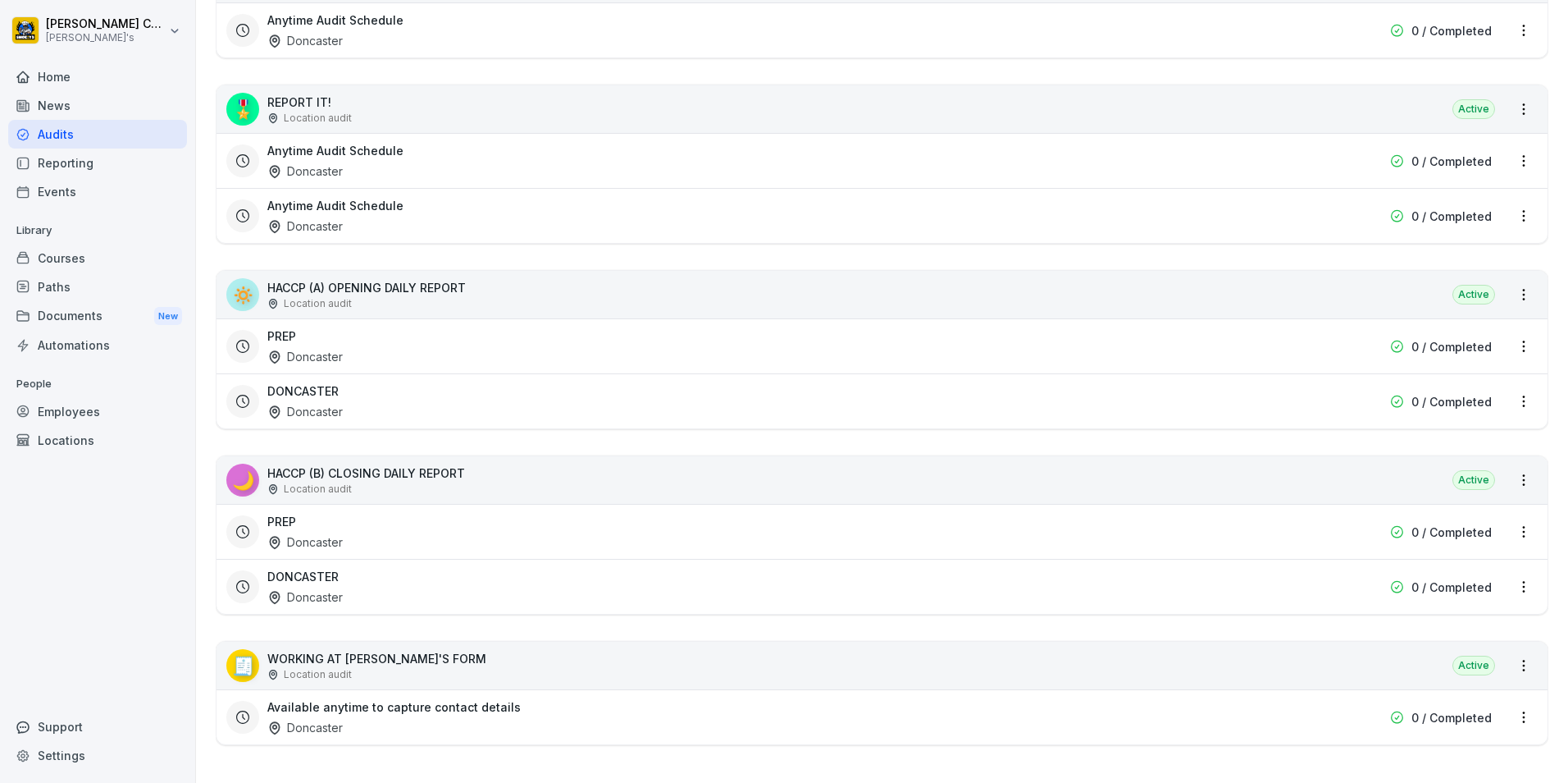
click at [380, 574] on div "DONCASTER Doncaster" at bounding box center [778, 587] width 1020 height 38
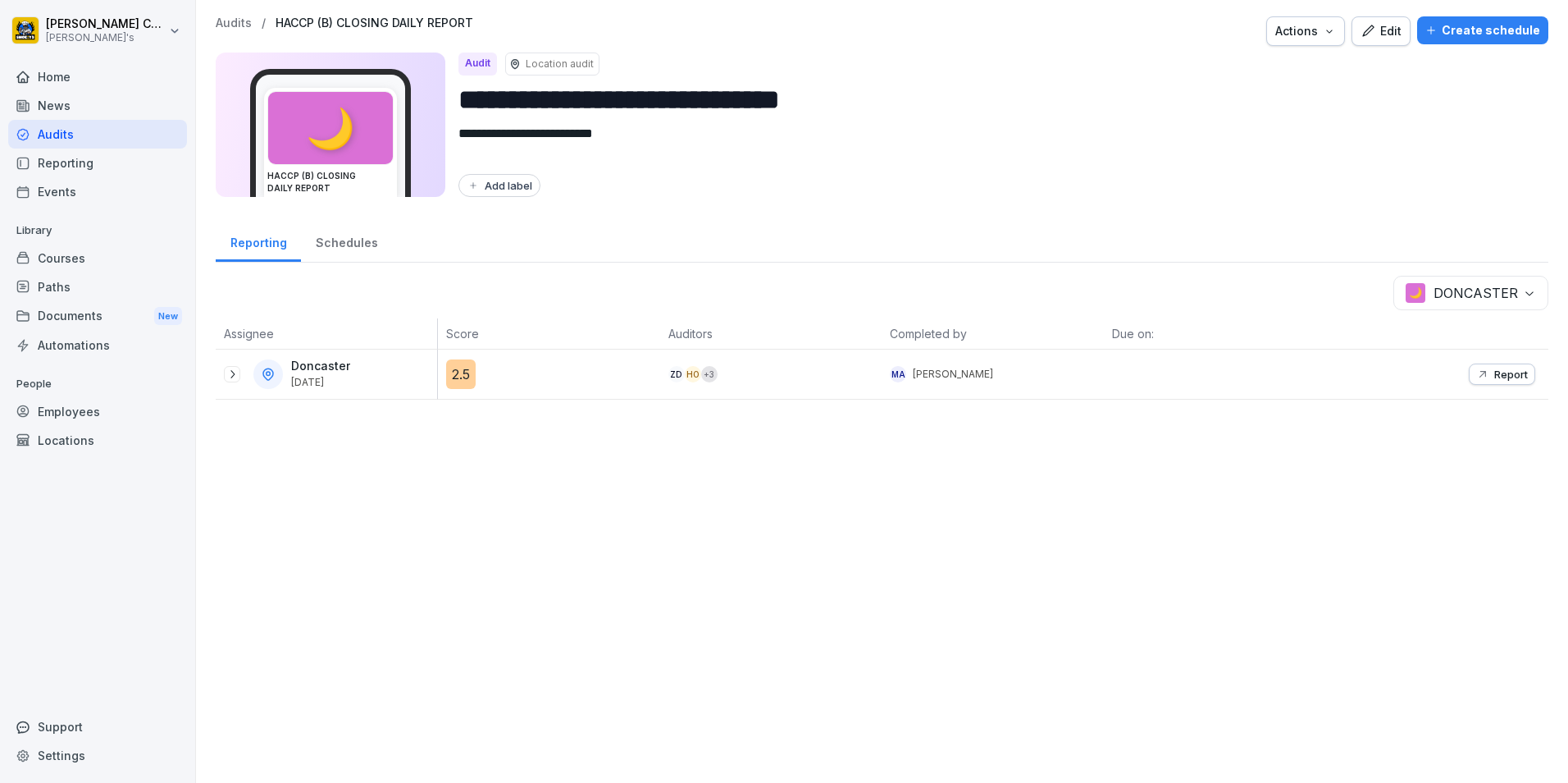
click at [237, 371] on icon at bounding box center [231, 373] width 13 height 13
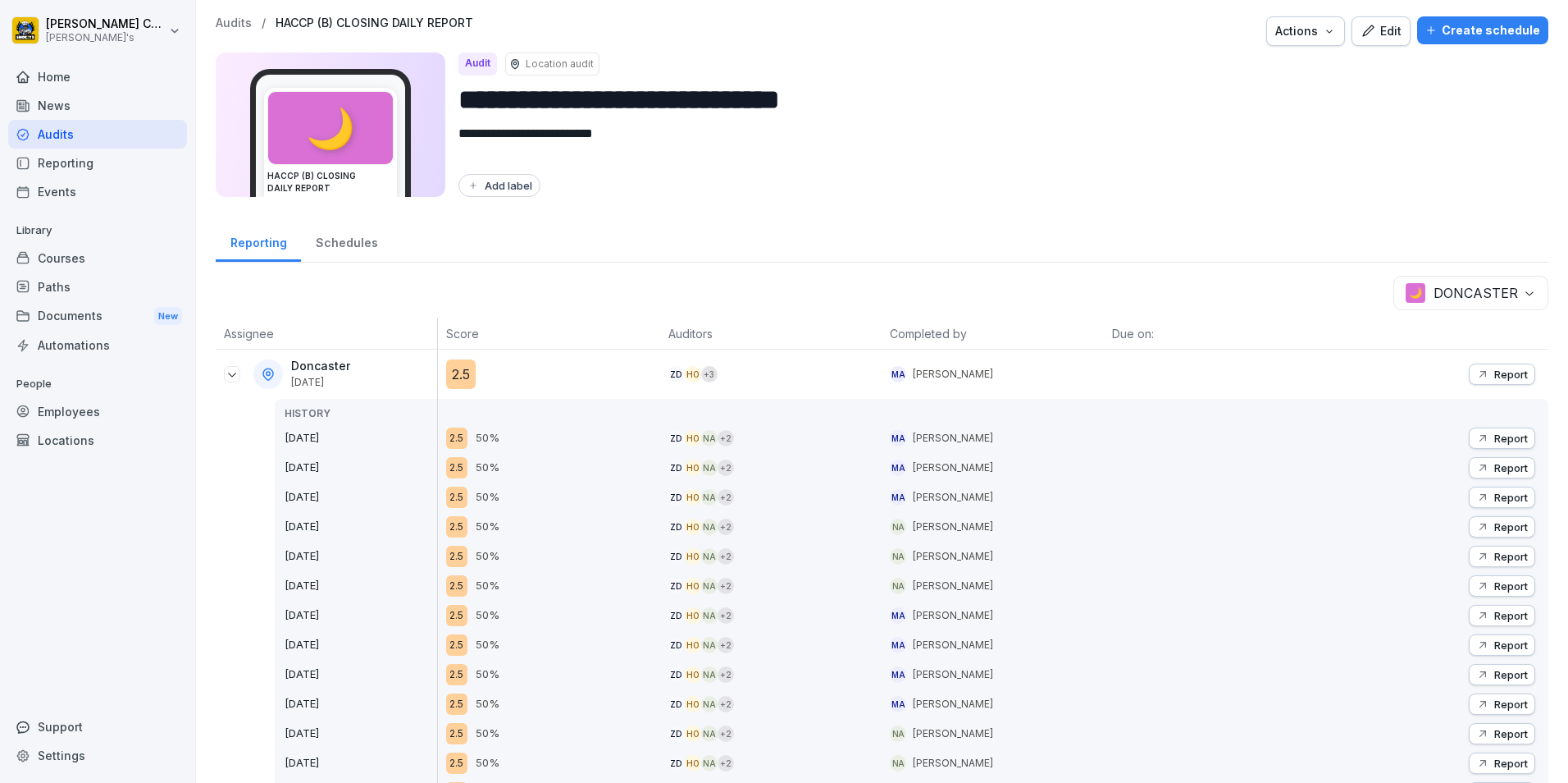
click at [1491, 428] on button "Report" at bounding box center [1502, 439] width 66 height 22
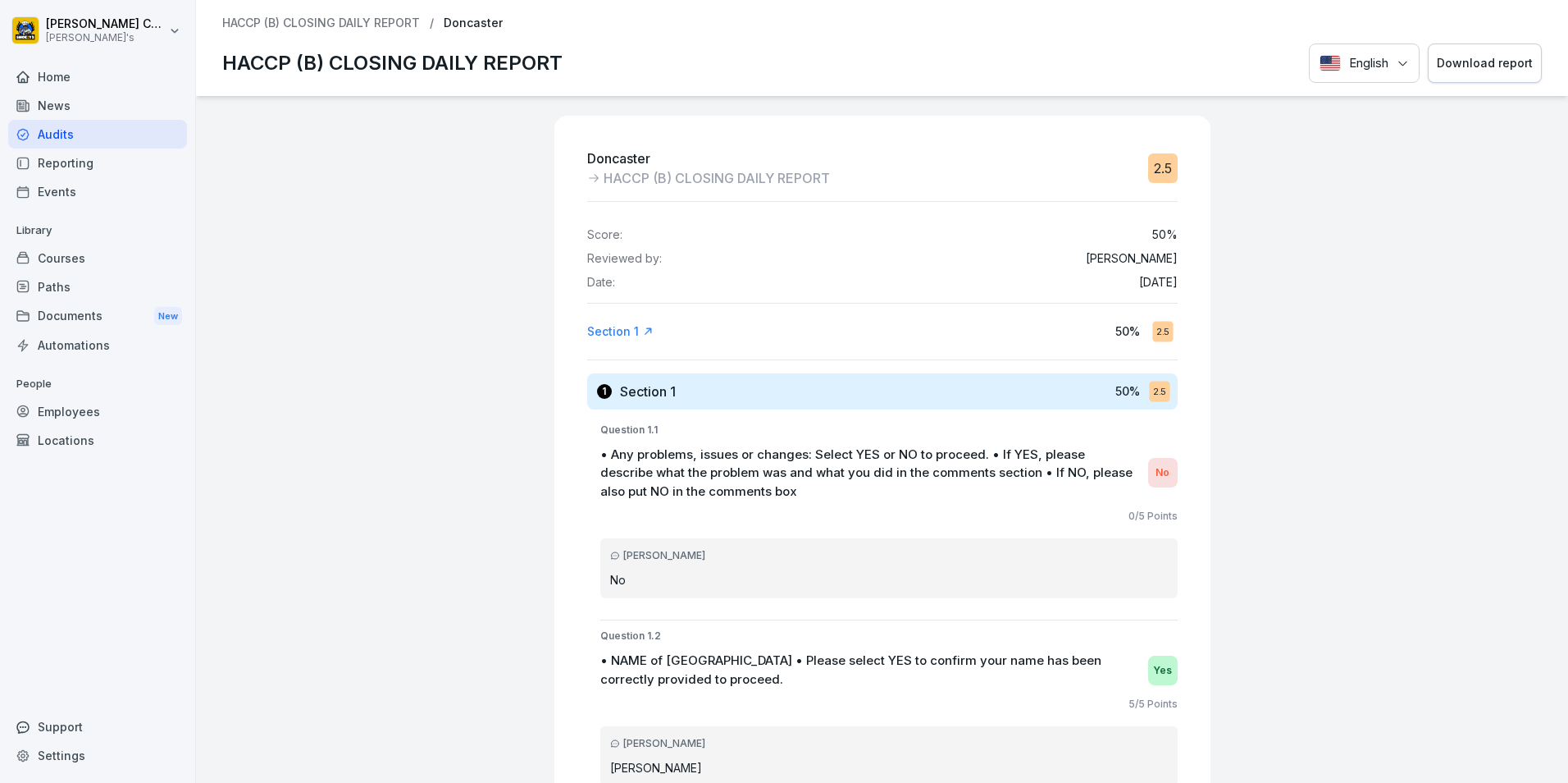
click at [1428, 65] on button "Download report" at bounding box center [1485, 64] width 114 height 41
click at [68, 138] on div "Audits" at bounding box center [97, 134] width 179 height 29
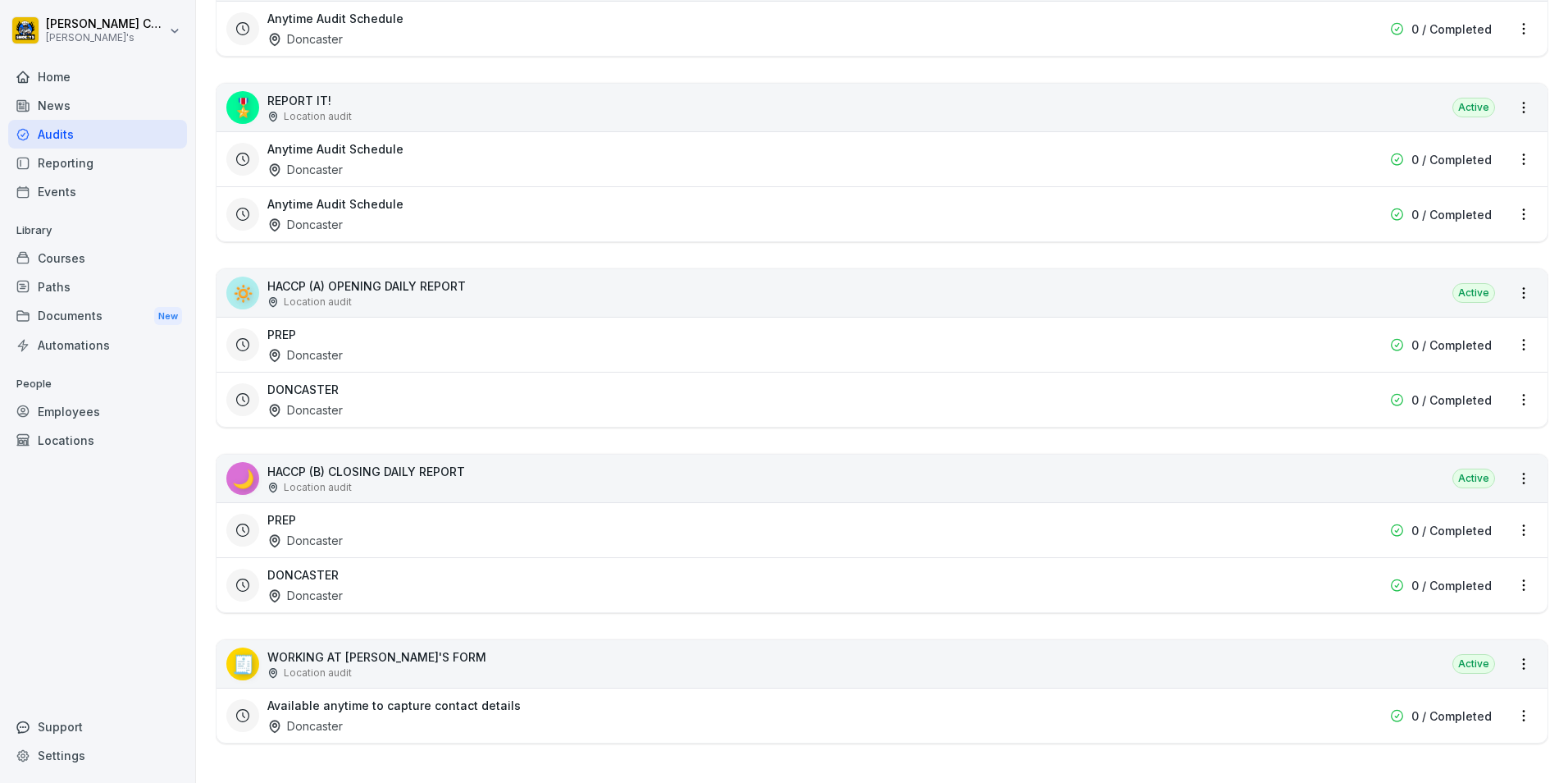
scroll to position [506, 0]
click at [344, 384] on div "DONCASTER Doncaster" at bounding box center [778, 400] width 1020 height 38
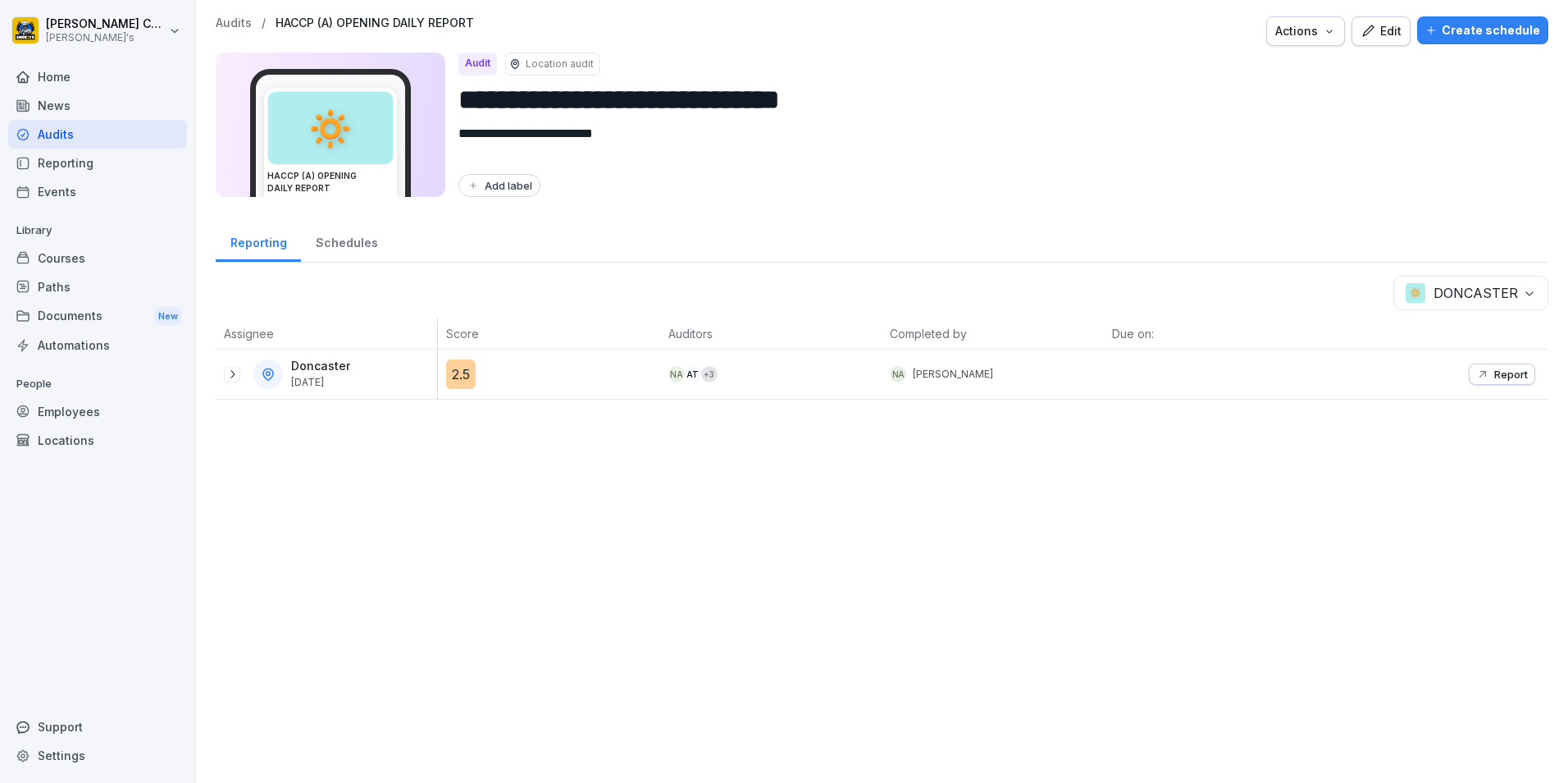
click at [232, 373] on icon at bounding box center [231, 373] width 13 height 13
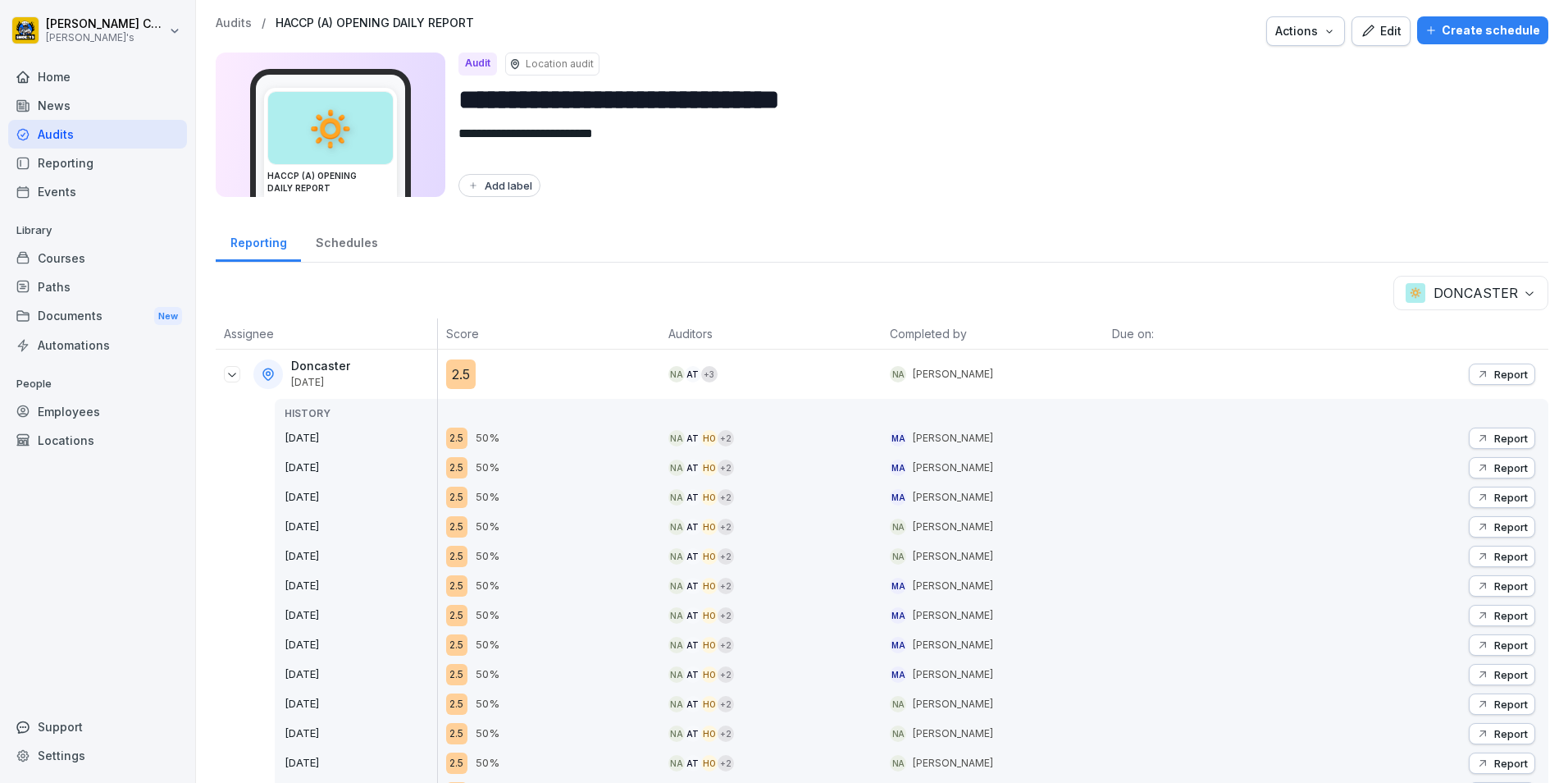
click at [85, 137] on div "Audits" at bounding box center [97, 134] width 179 height 29
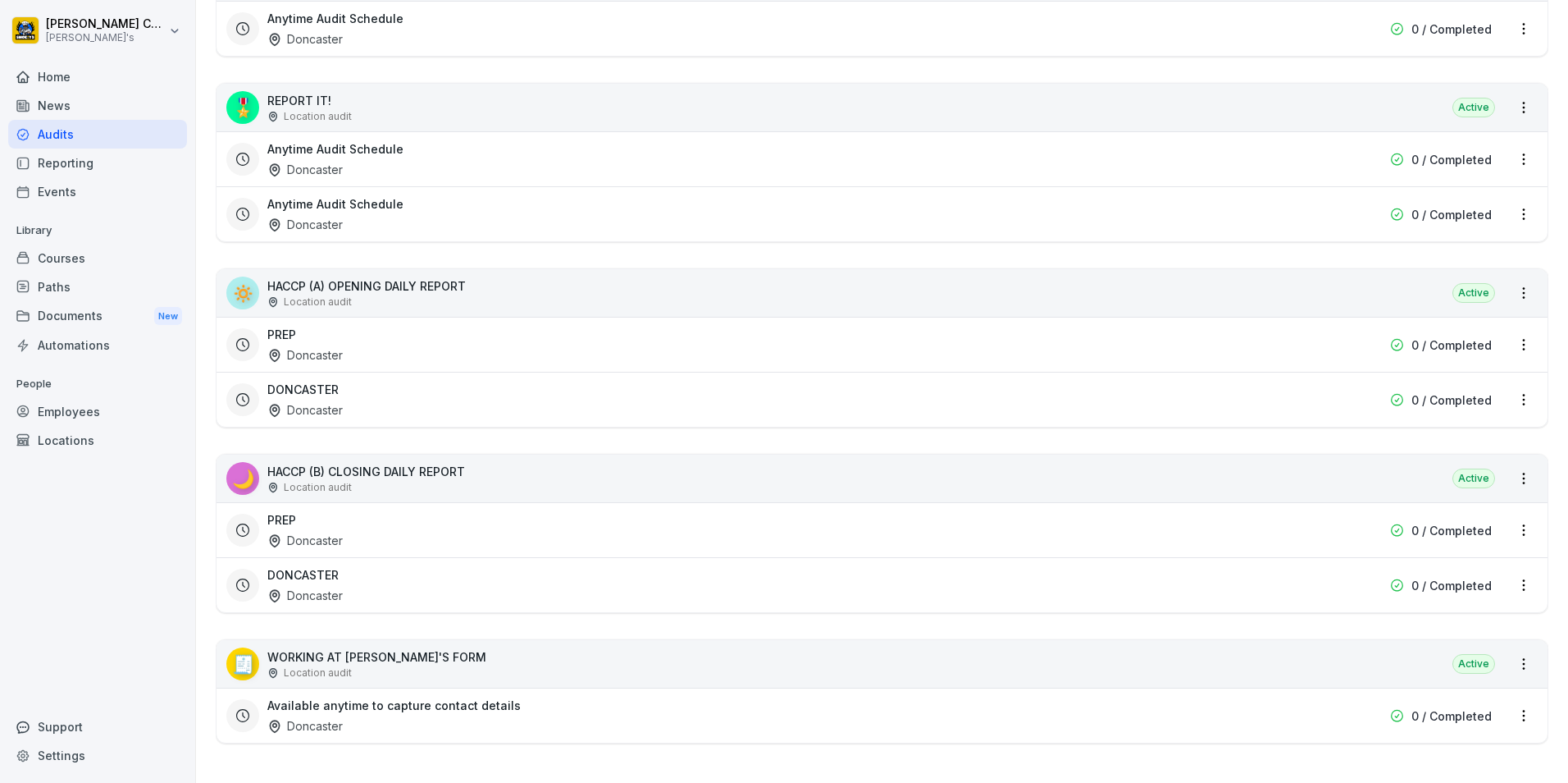
scroll to position [506, 0]
click at [356, 575] on div "DONCASTER Doncaster" at bounding box center [778, 586] width 1020 height 38
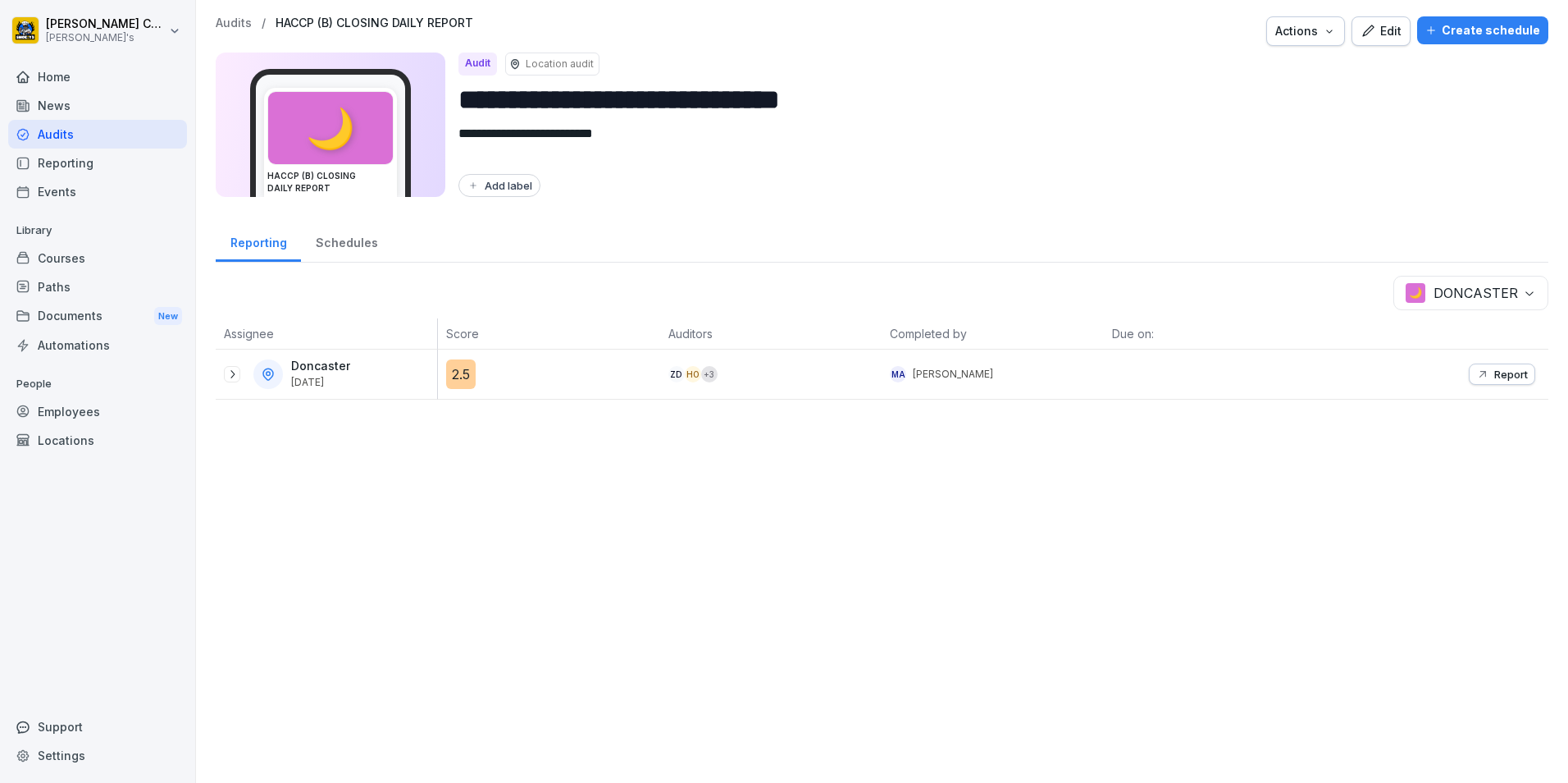
click at [230, 373] on icon at bounding box center [231, 373] width 13 height 13
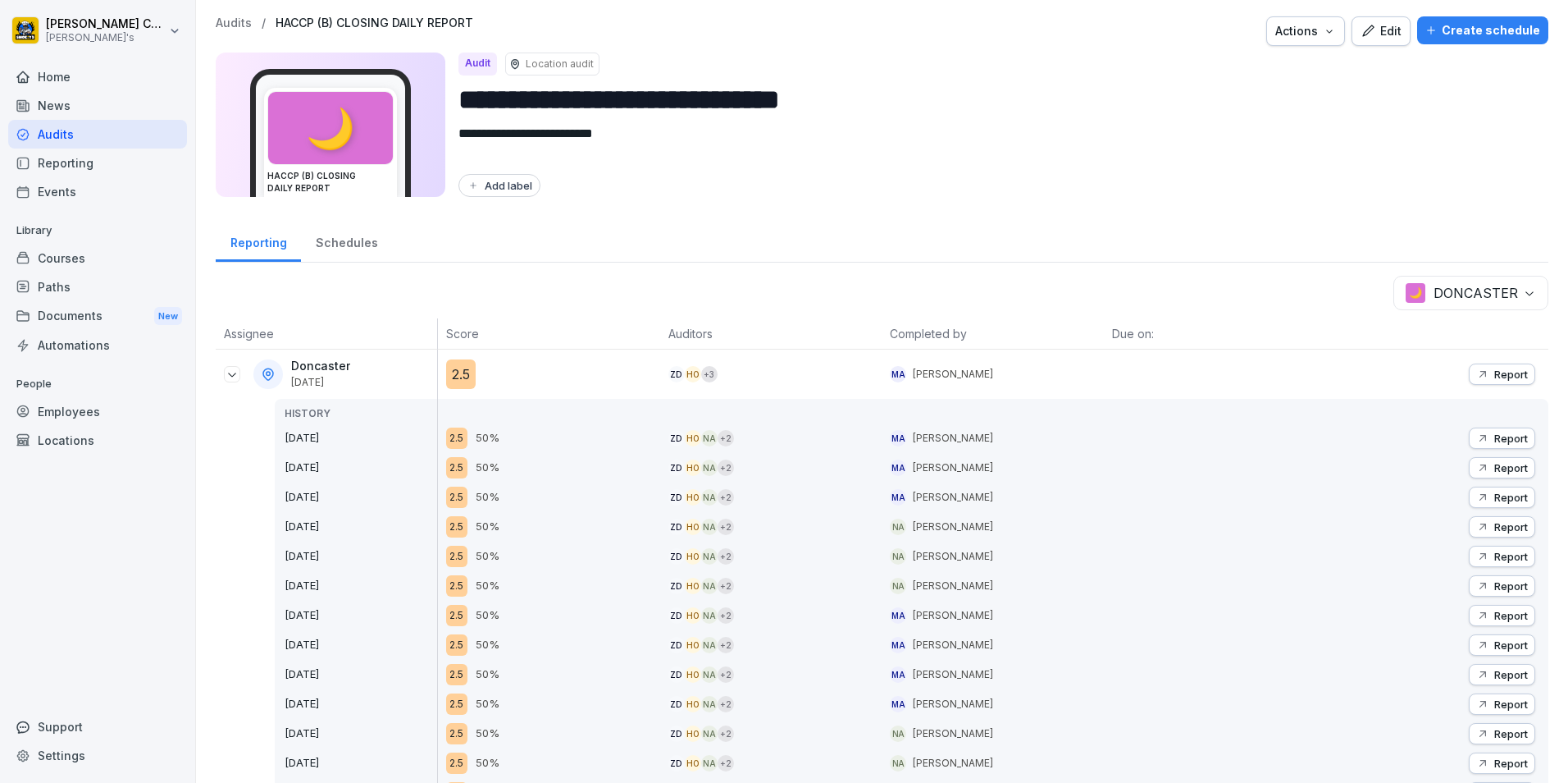
click at [1476, 434] on icon "button" at bounding box center [1482, 438] width 13 height 13
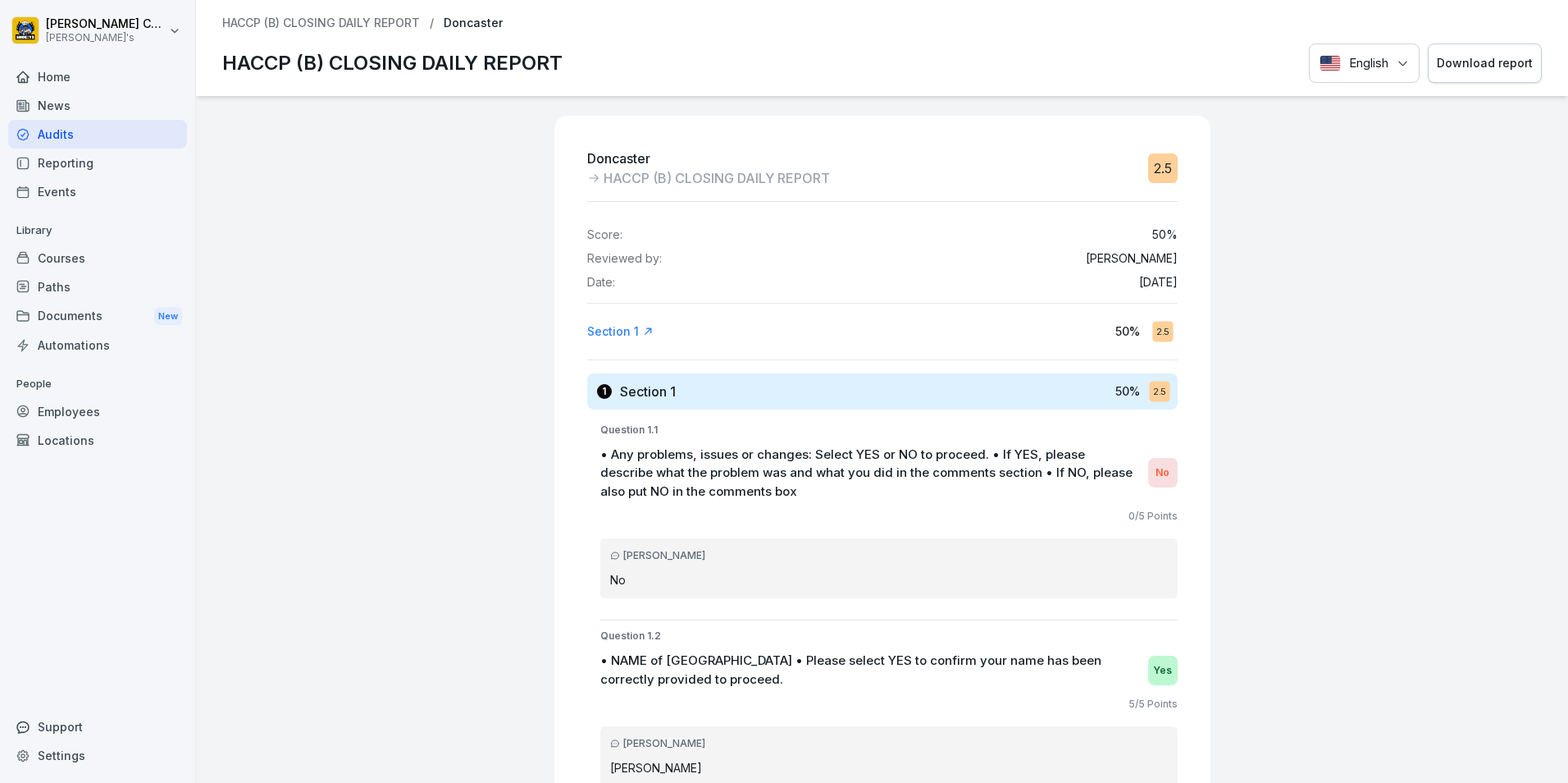
click at [1468, 58] on div "Download report" at bounding box center [1485, 64] width 96 height 18
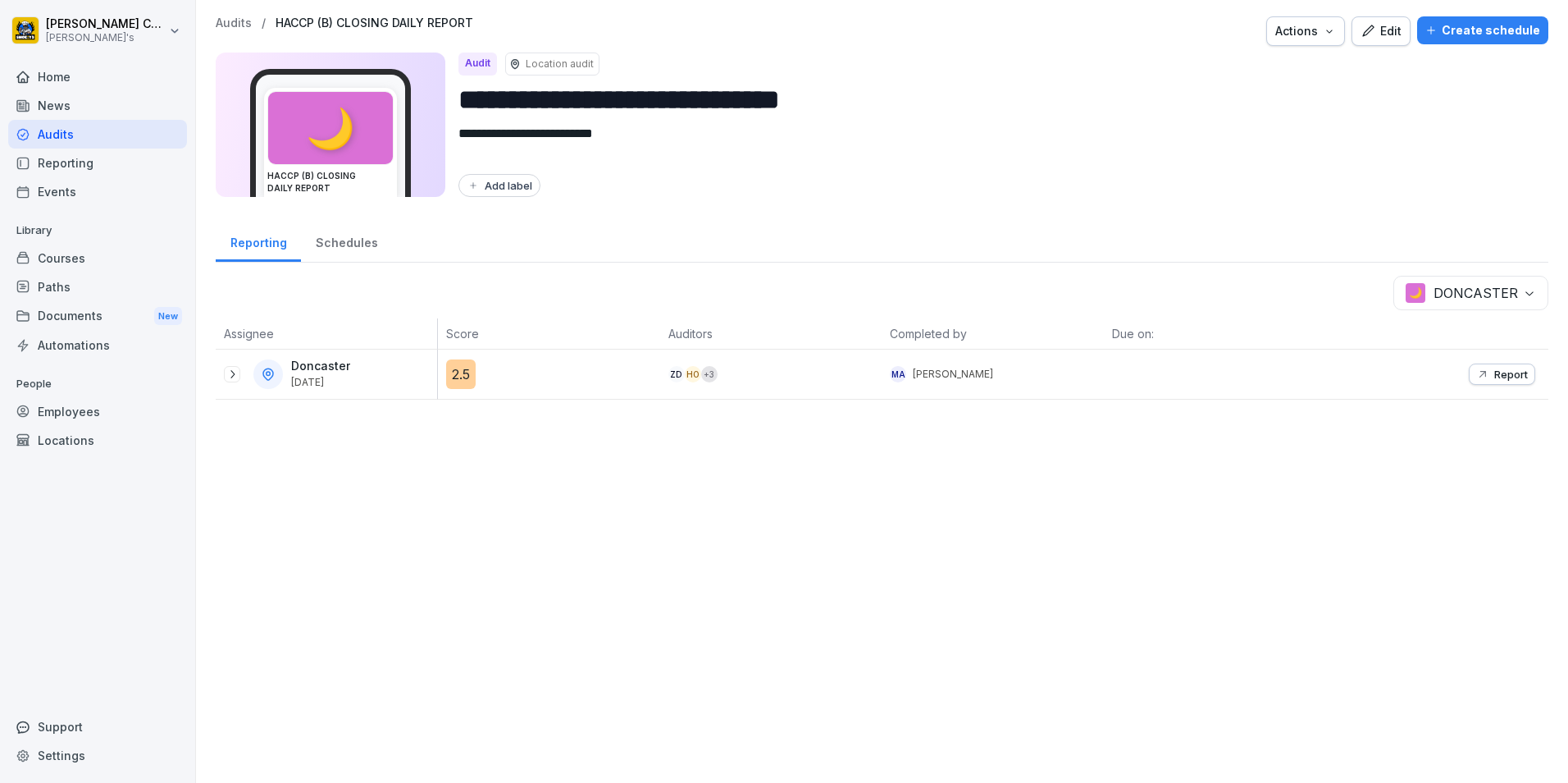
click at [1476, 371] on icon "button" at bounding box center [1482, 373] width 13 height 13
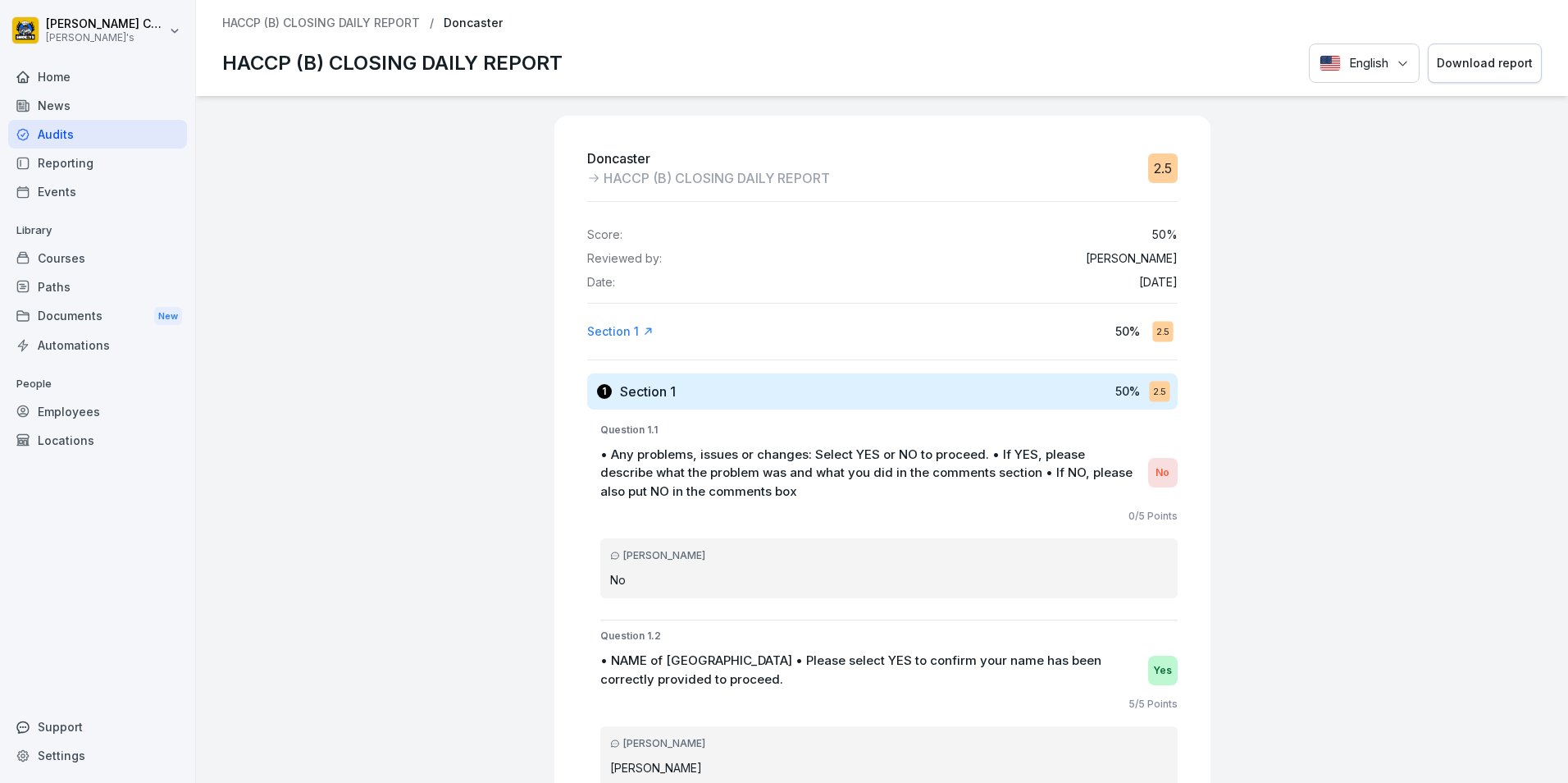
click at [1461, 46] on button "Download report" at bounding box center [1485, 64] width 114 height 41
click at [1452, 52] on button "Download report" at bounding box center [1485, 64] width 114 height 41
